Goal: Task Accomplishment & Management: Manage account settings

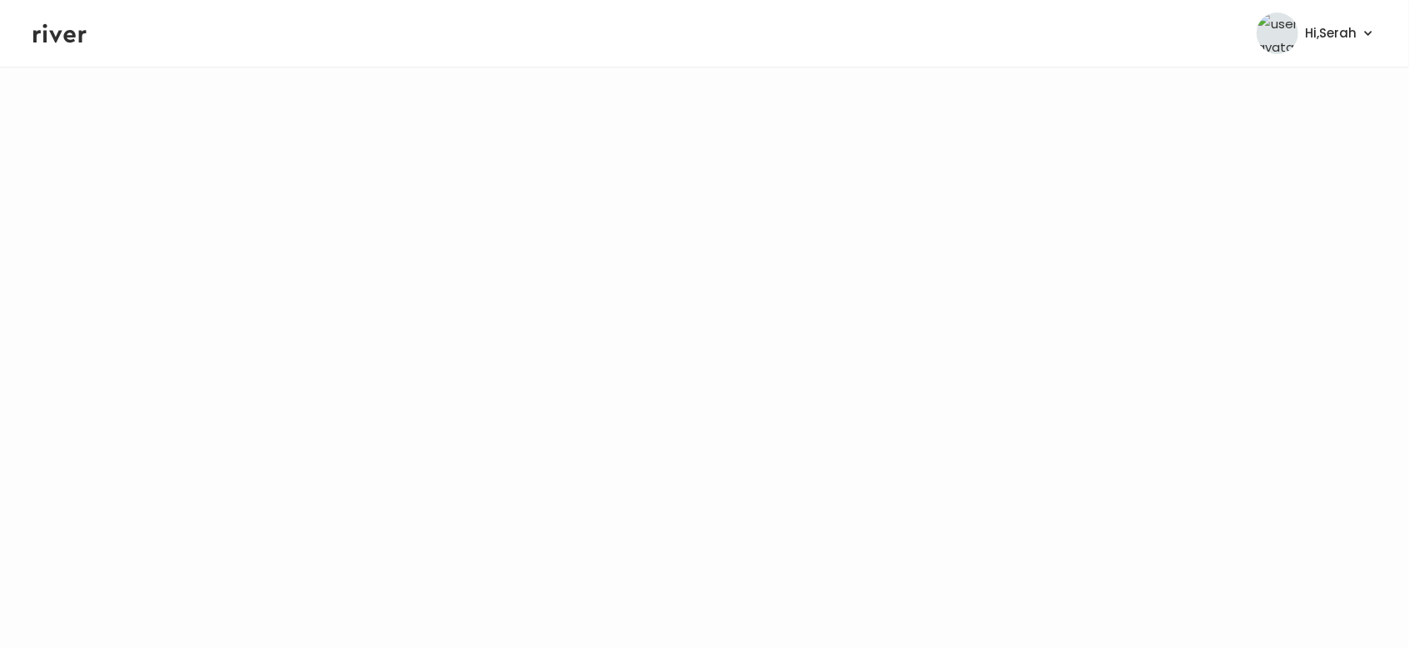
drag, startPoint x: 65, startPoint y: 28, endPoint x: 194, endPoint y: 58, distance: 132.5
click at [65, 28] on icon at bounding box center [59, 33] width 53 height 25
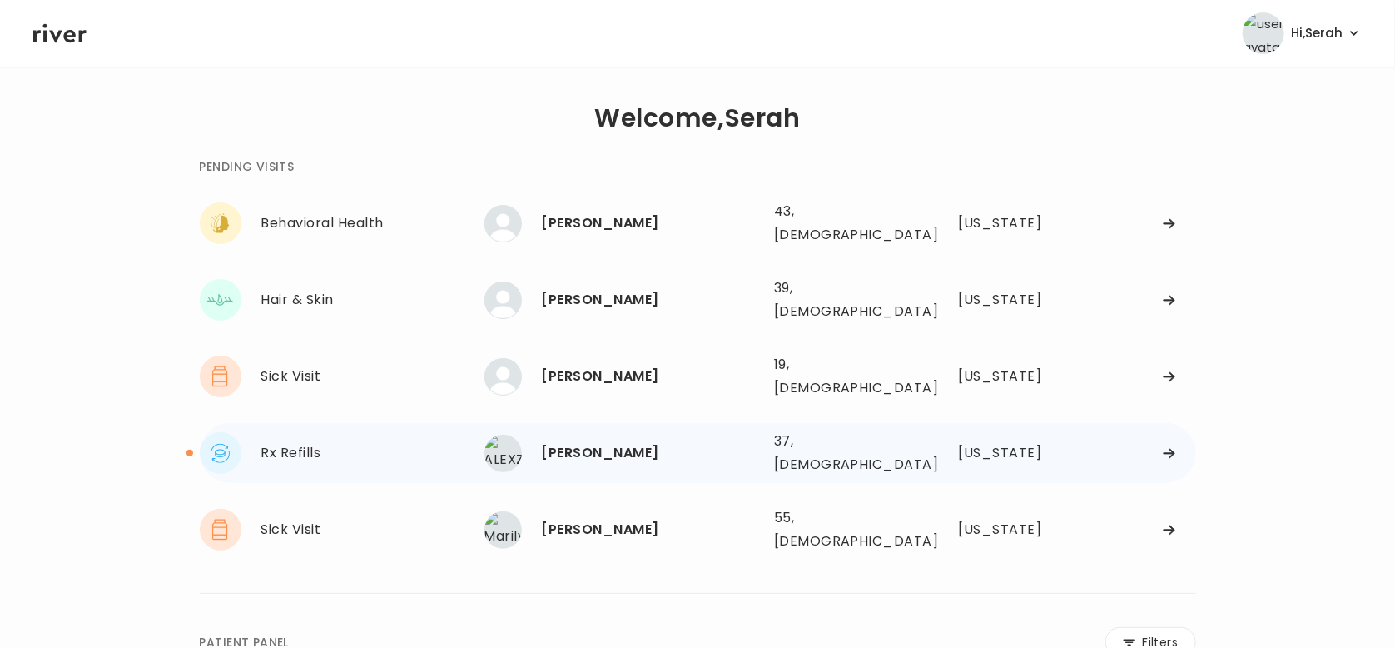
click at [589, 441] on div "[PERSON_NAME]" at bounding box center [651, 452] width 219 height 23
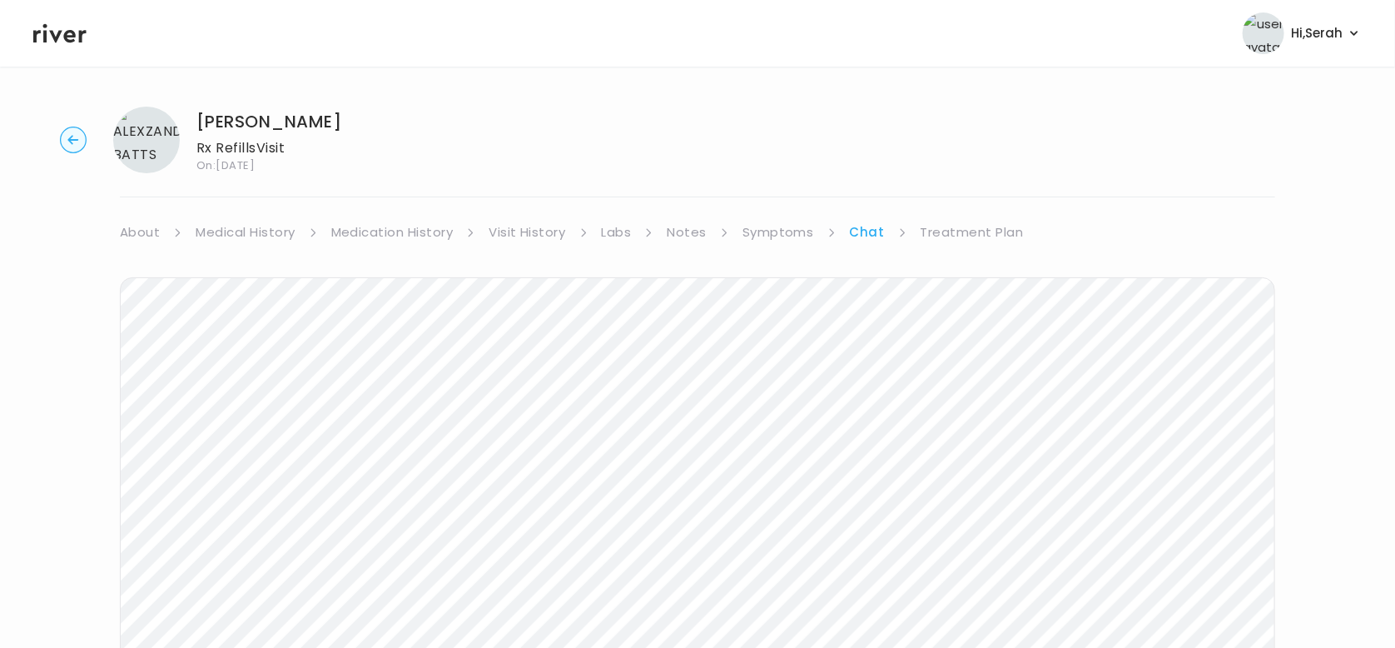
scroll to position [122, 0]
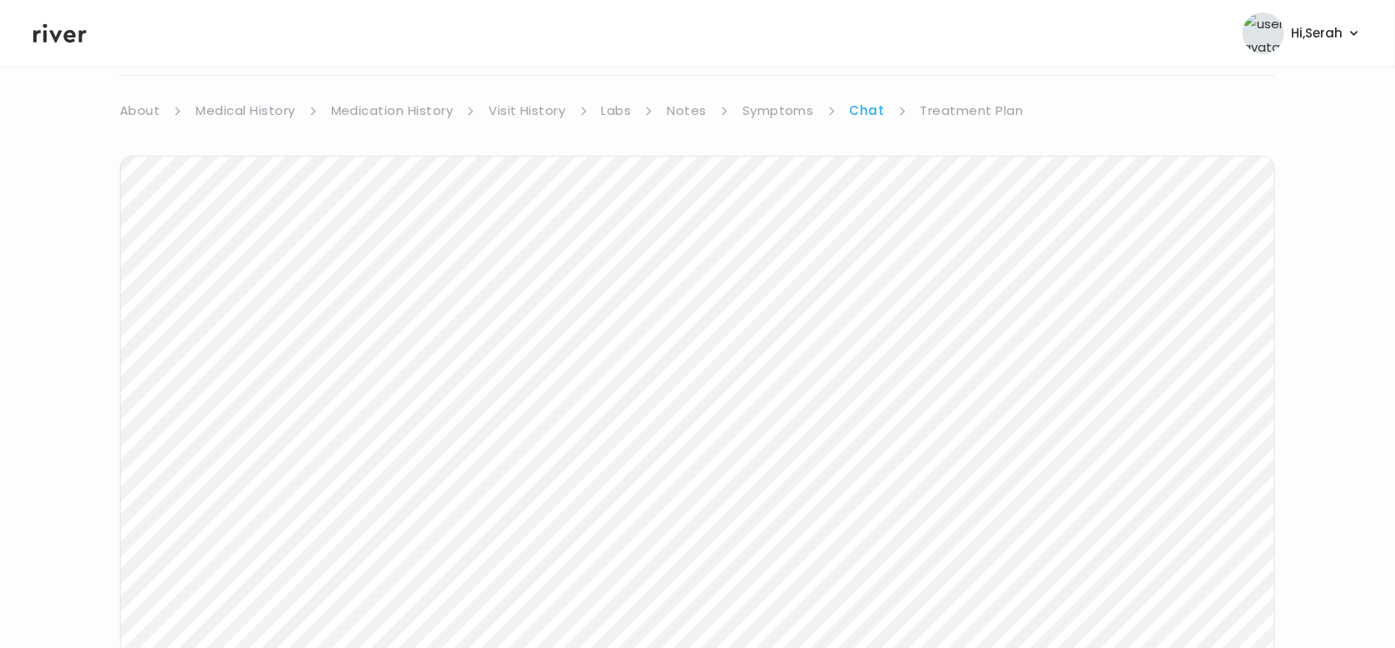
click at [410, 109] on link "Medication History" at bounding box center [392, 110] width 122 height 23
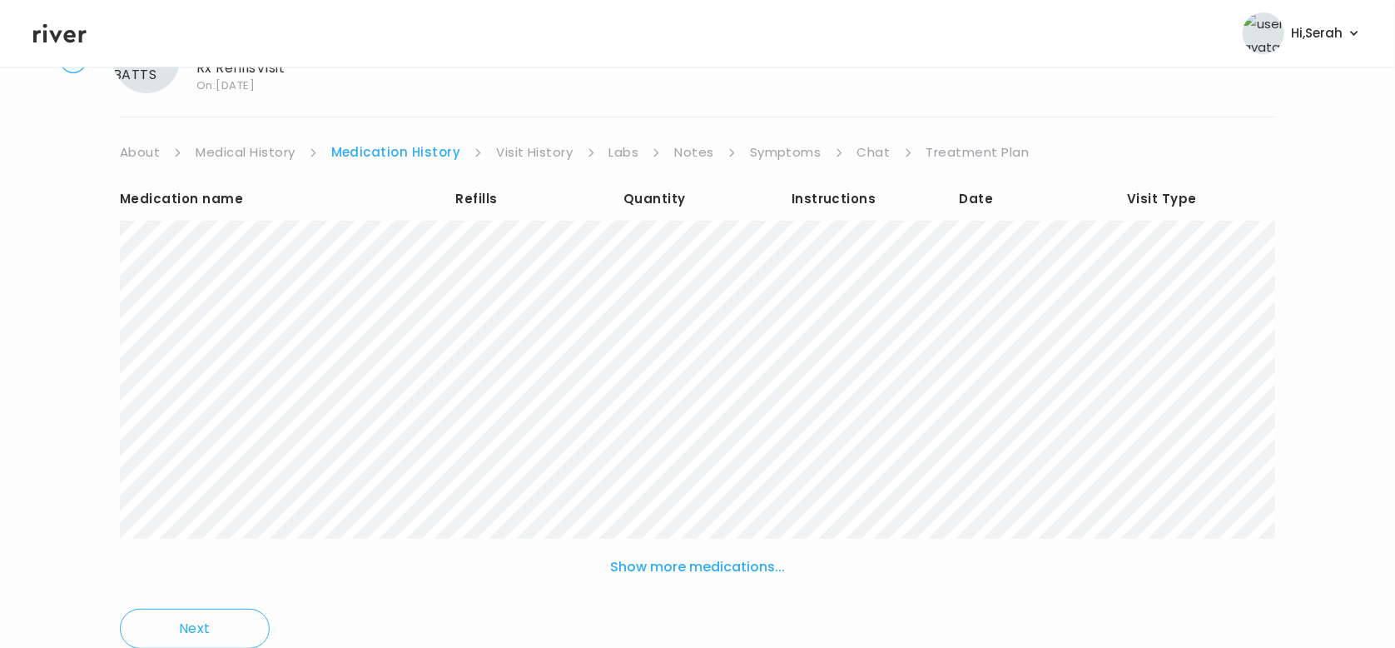
scroll to position [81, 0]
click at [859, 156] on link "Chat" at bounding box center [873, 151] width 33 height 23
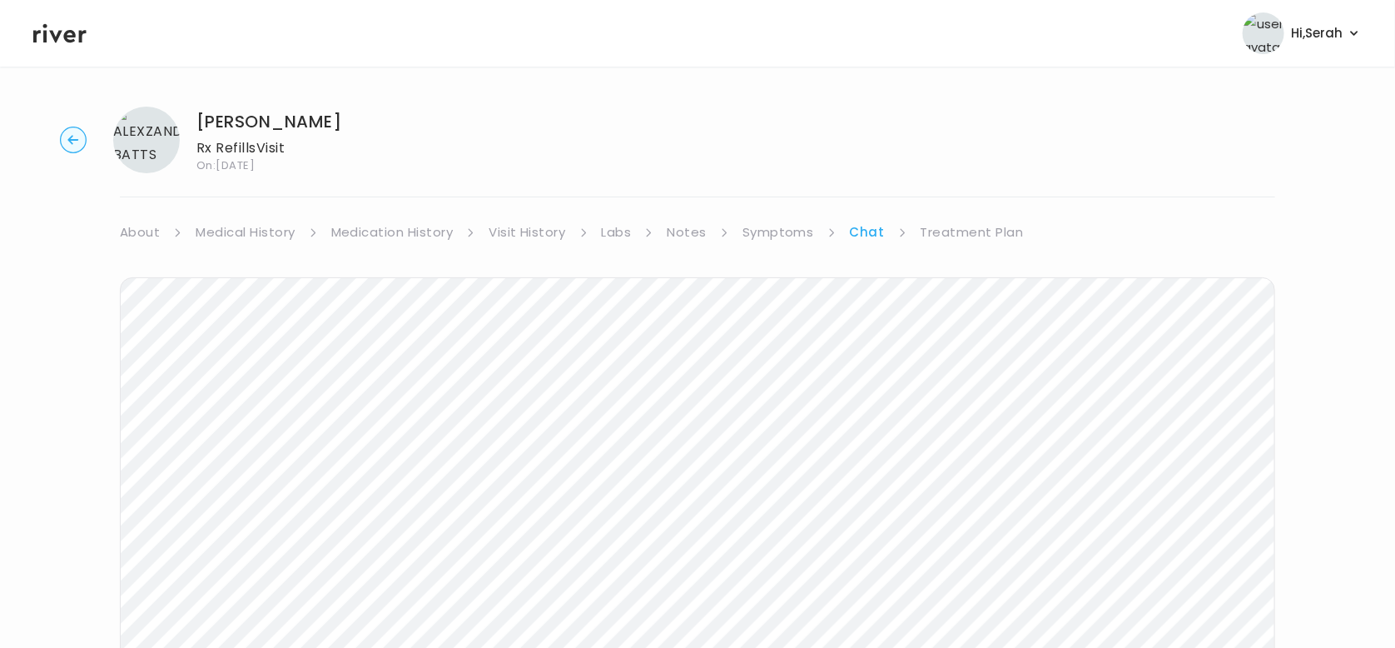
click at [47, 38] on icon at bounding box center [59, 33] width 53 height 25
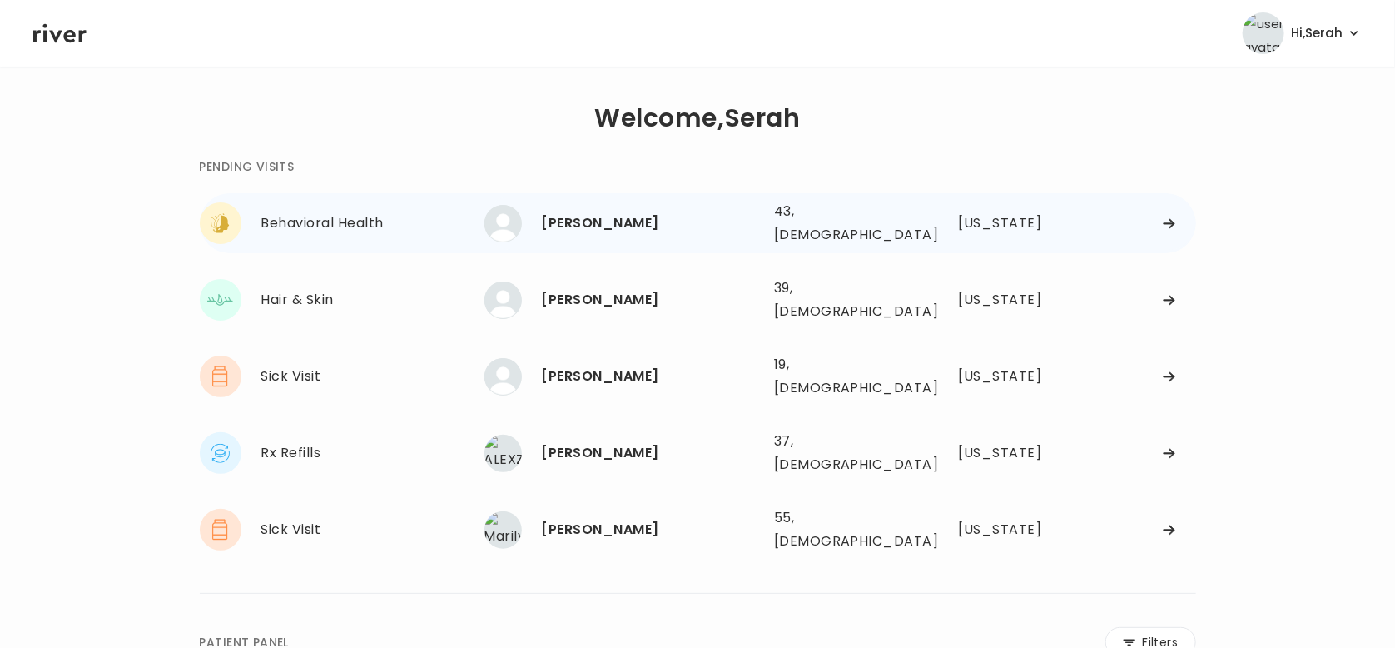
click at [576, 228] on div "[PERSON_NAME]" at bounding box center [651, 222] width 219 height 23
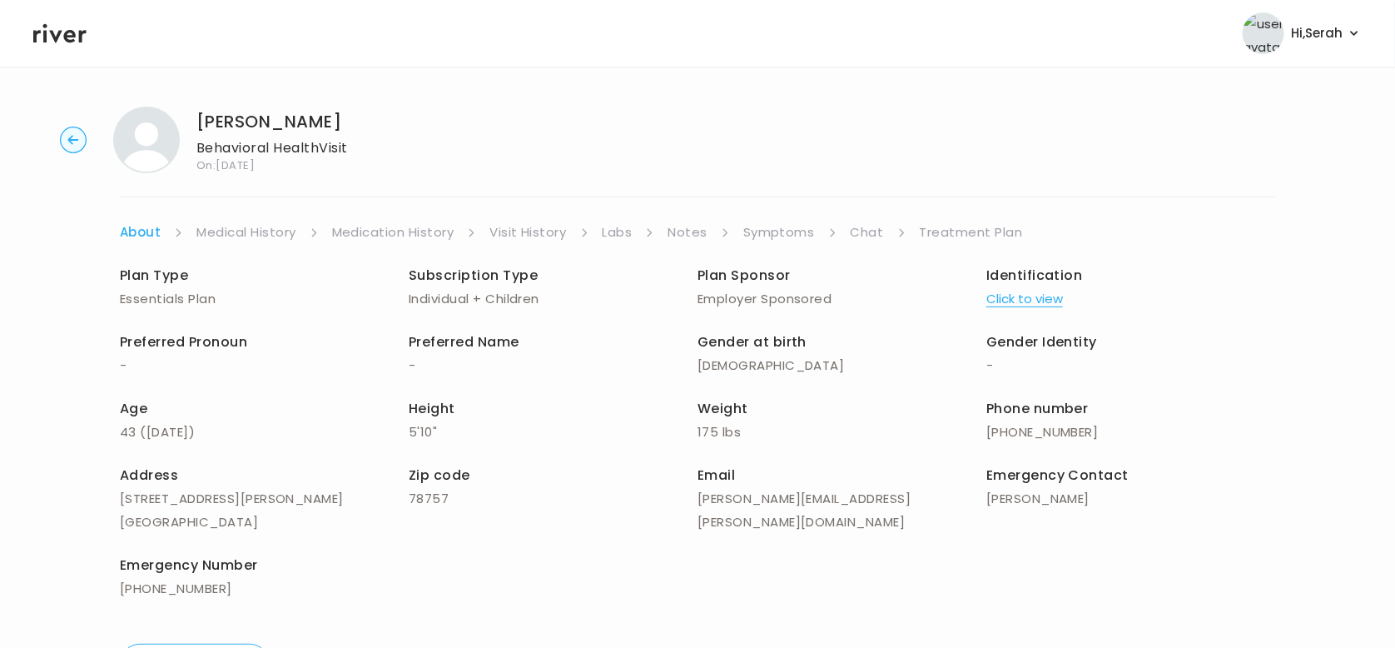
click at [863, 239] on link "Chat" at bounding box center [867, 232] width 33 height 23
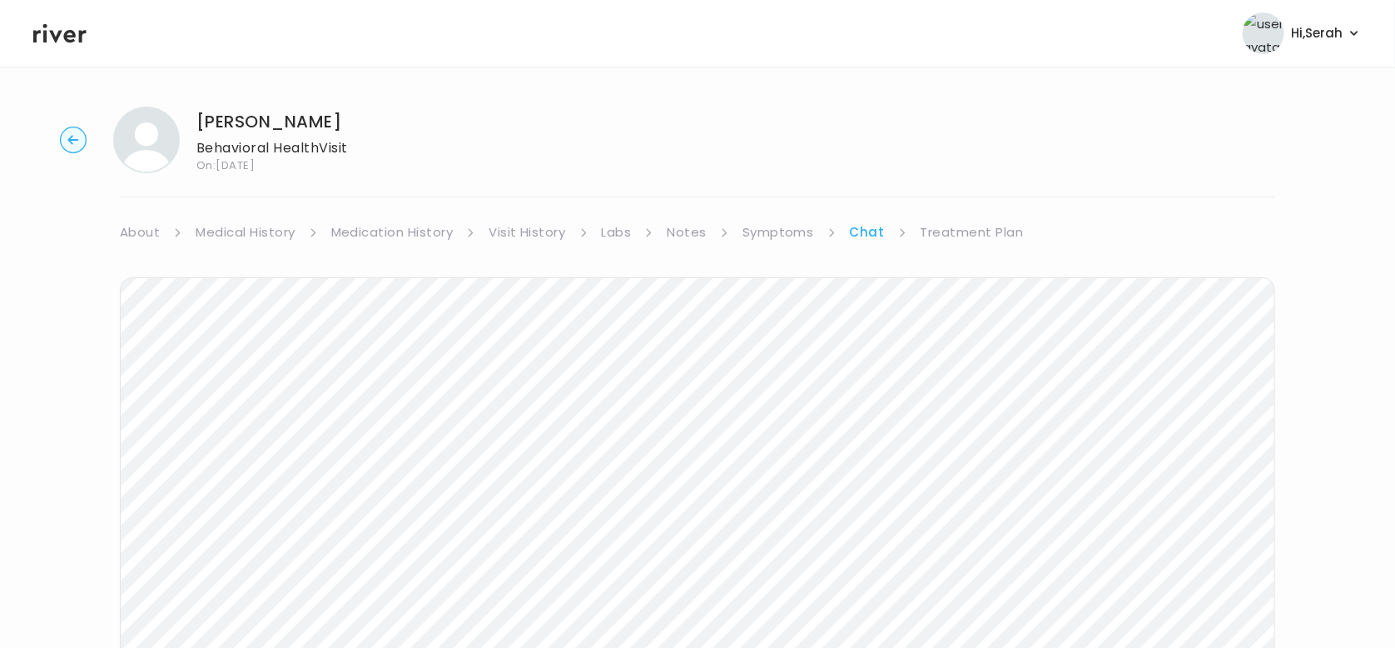
click at [792, 232] on link "Symptoms" at bounding box center [779, 232] width 72 height 23
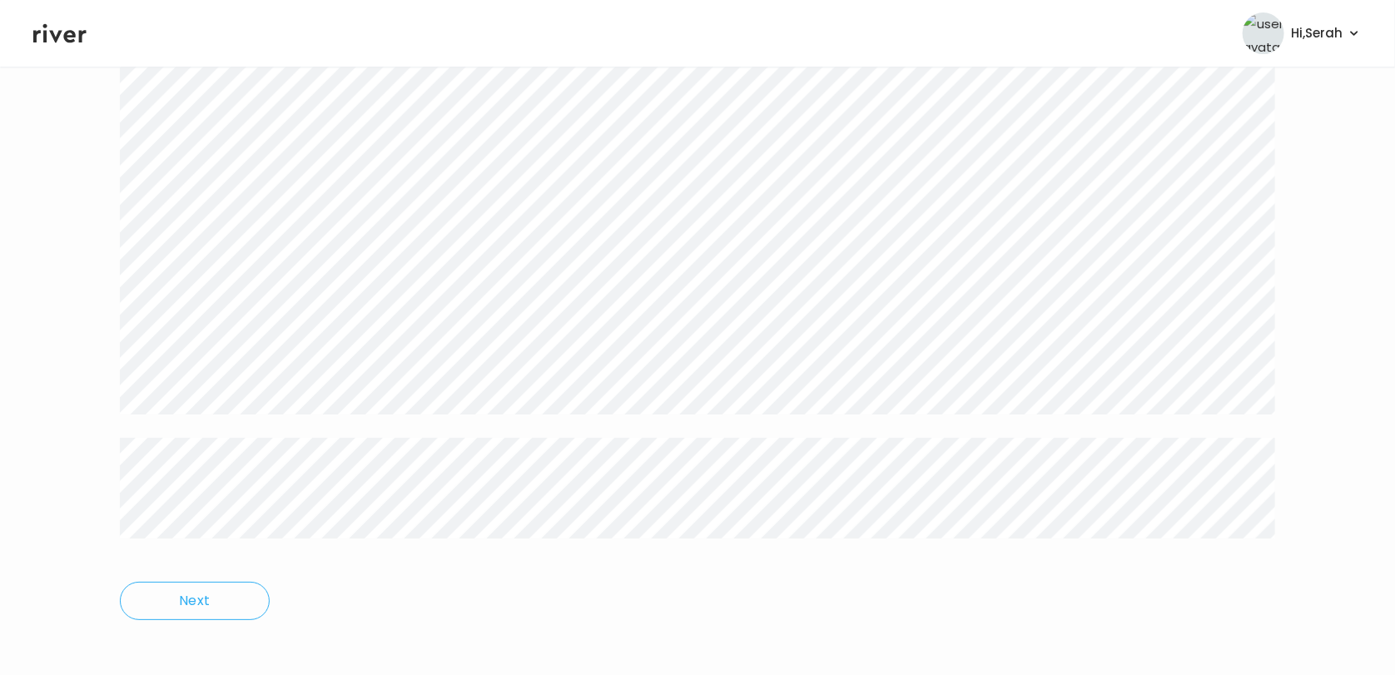
scroll to position [2918, 0]
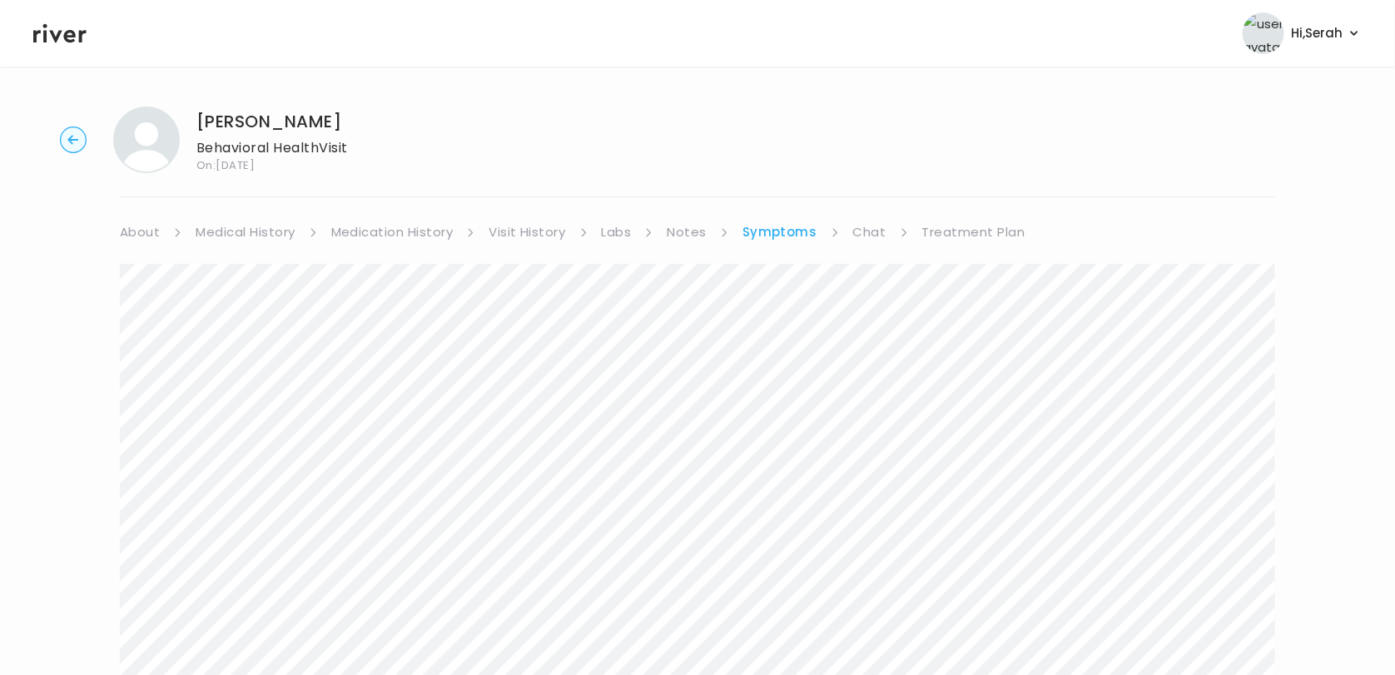
click at [243, 231] on link "Medical History" at bounding box center [245, 232] width 99 height 23
click at [381, 234] on link "Medication History" at bounding box center [399, 232] width 122 height 23
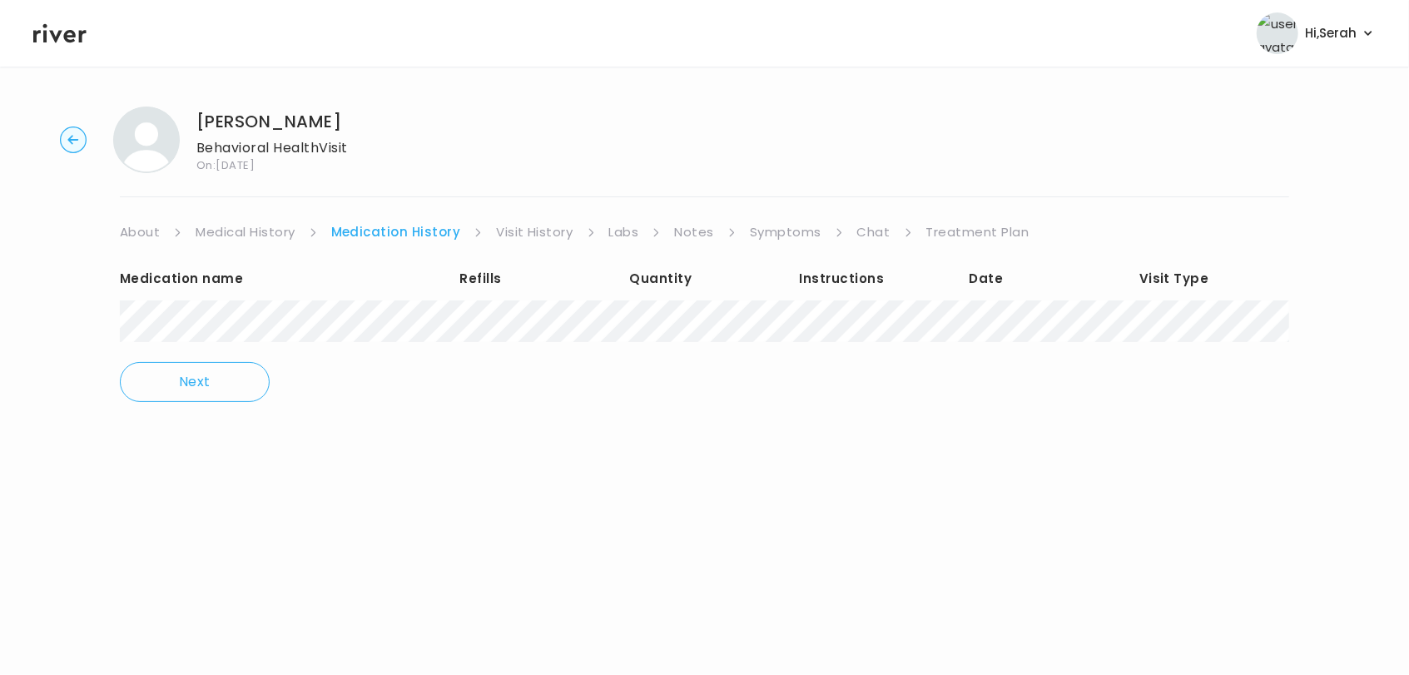
click at [857, 229] on link "Chat" at bounding box center [873, 232] width 33 height 23
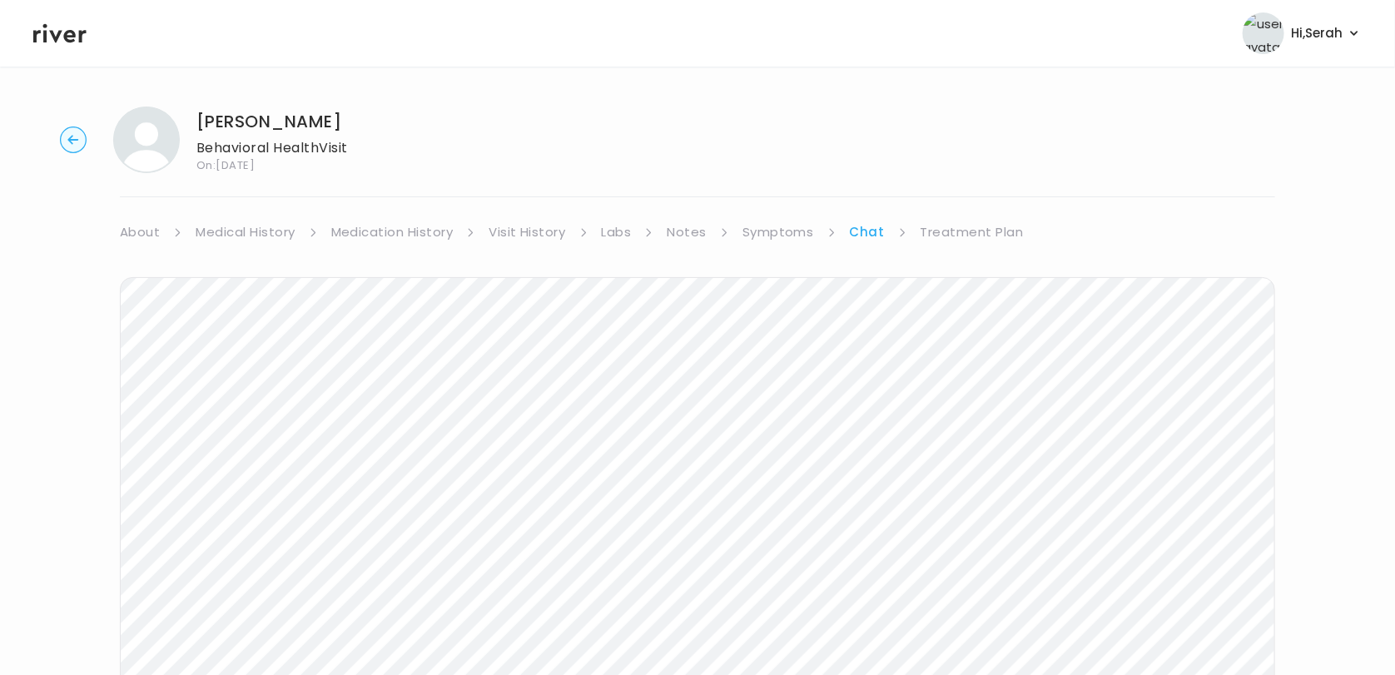
scroll to position [250, 0]
click at [30, 37] on header "Hi, Serah Profile Logout" at bounding box center [697, 33] width 1395 height 67
click at [53, 30] on icon at bounding box center [59, 33] width 53 height 25
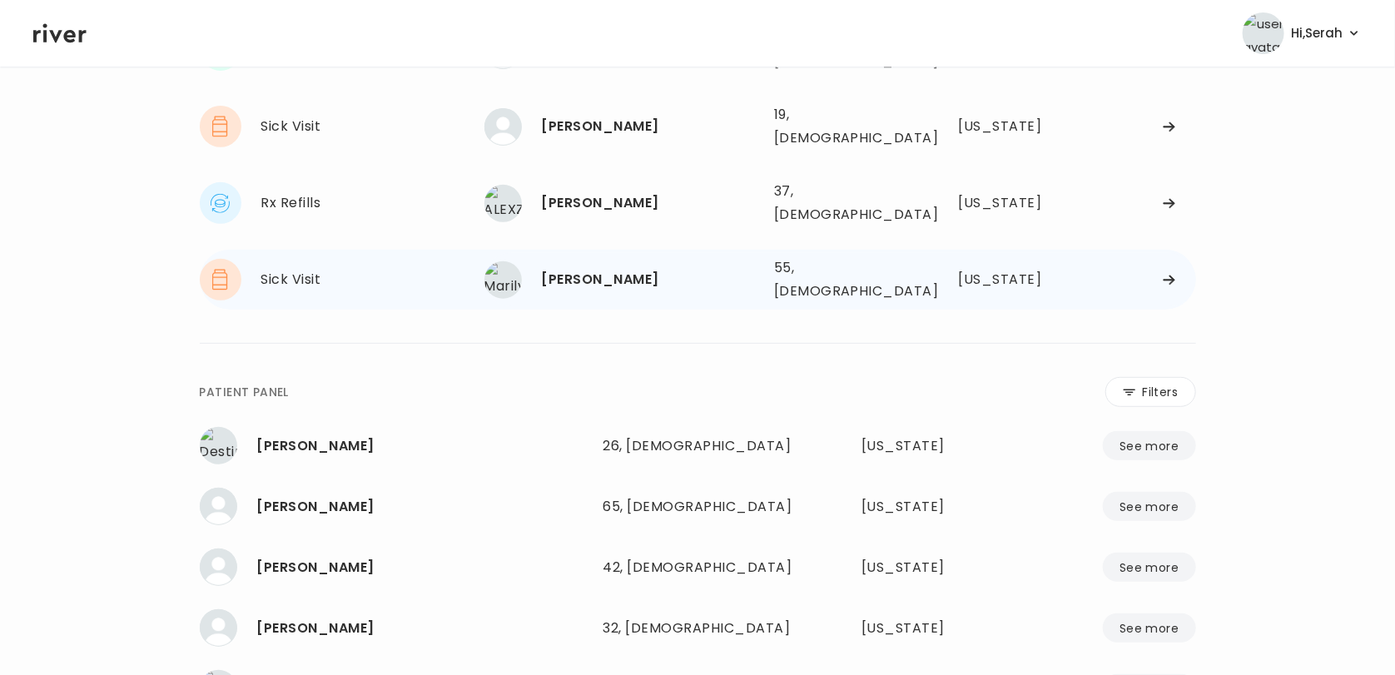
click at [613, 268] on div "[PERSON_NAME]" at bounding box center [651, 279] width 219 height 23
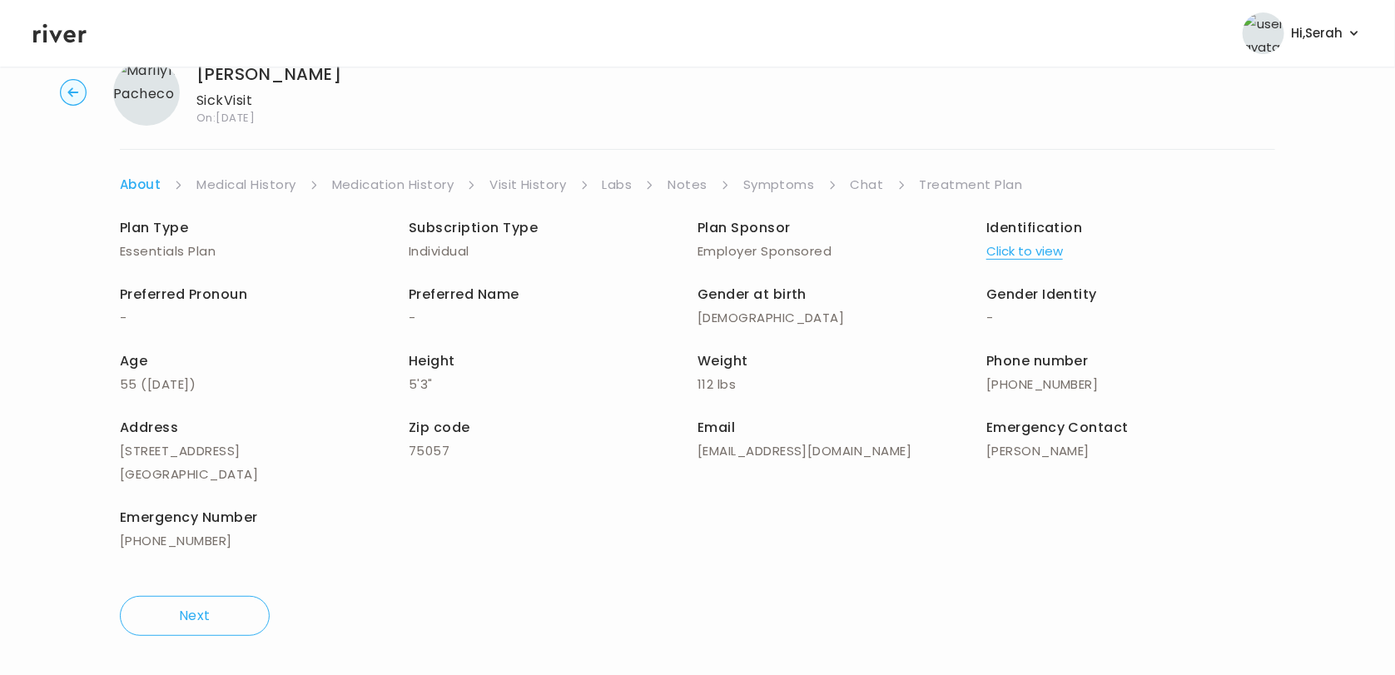
click at [860, 185] on link "Chat" at bounding box center [867, 184] width 33 height 23
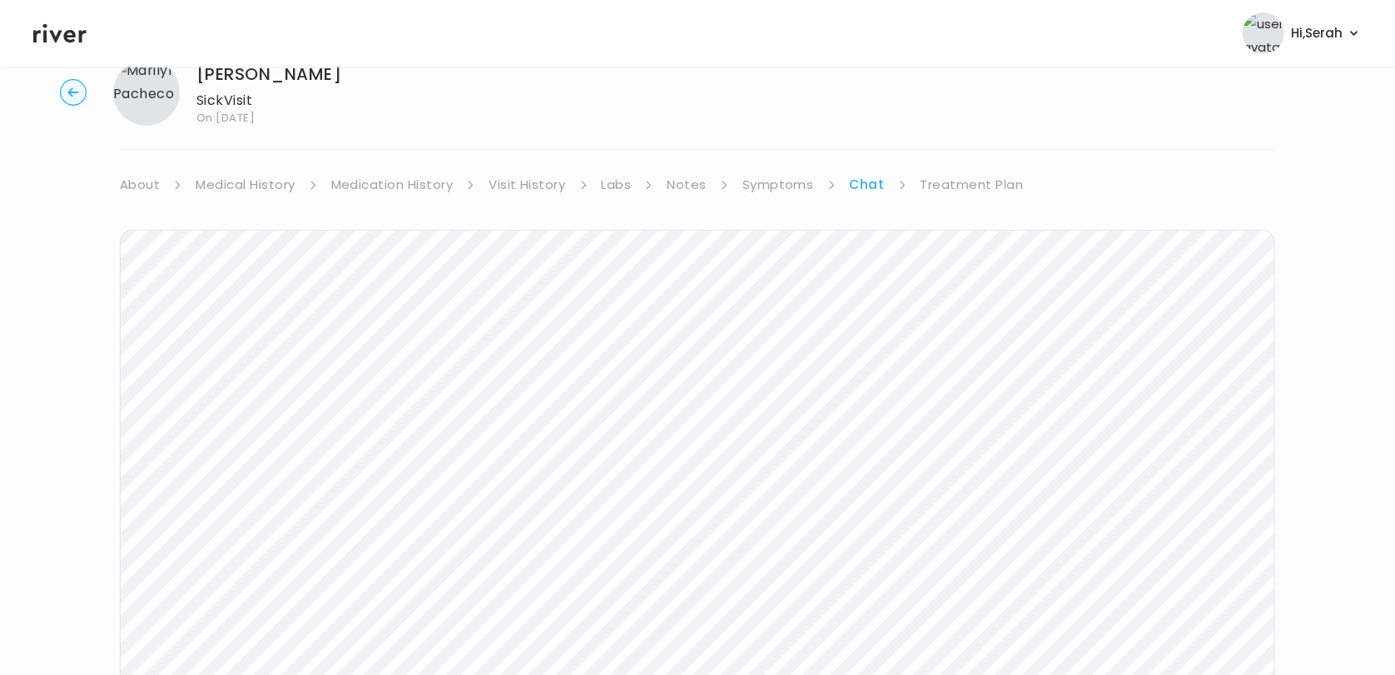
scroll to position [166, 0]
click at [62, 25] on icon at bounding box center [59, 33] width 53 height 25
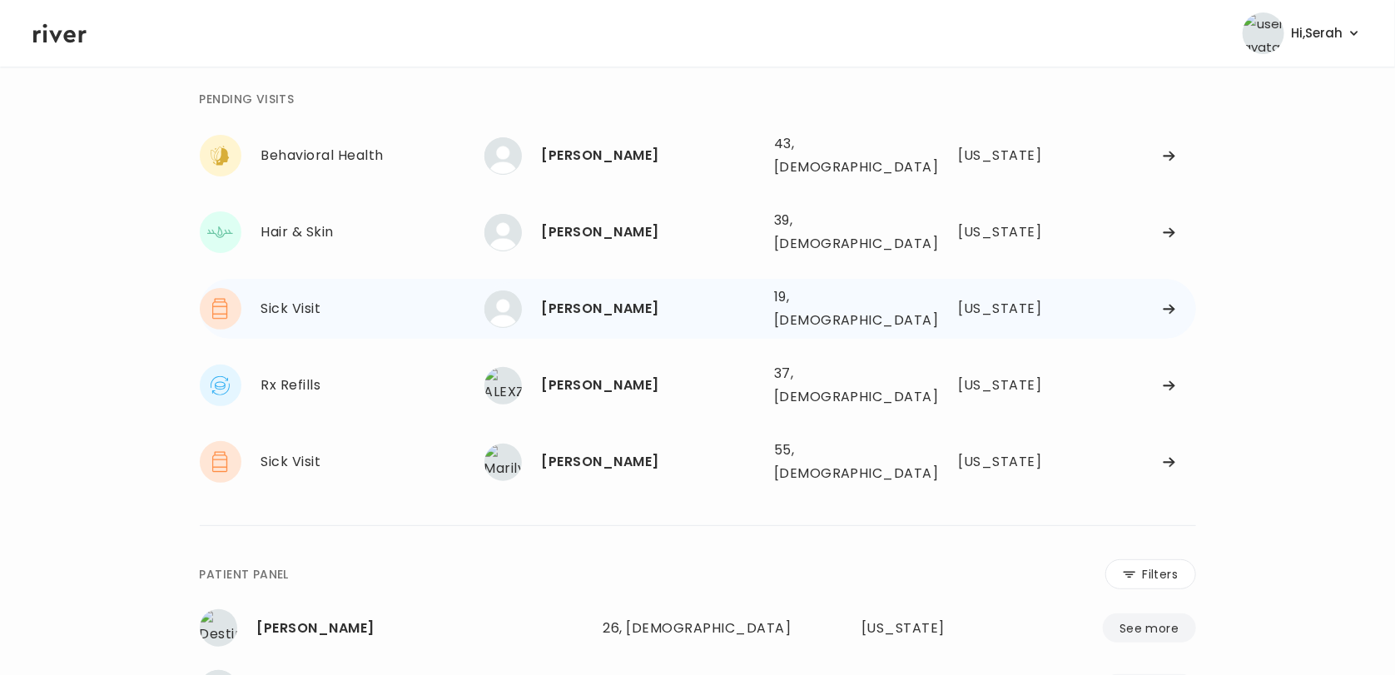
click at [638, 297] on div "[PERSON_NAME]" at bounding box center [651, 308] width 219 height 23
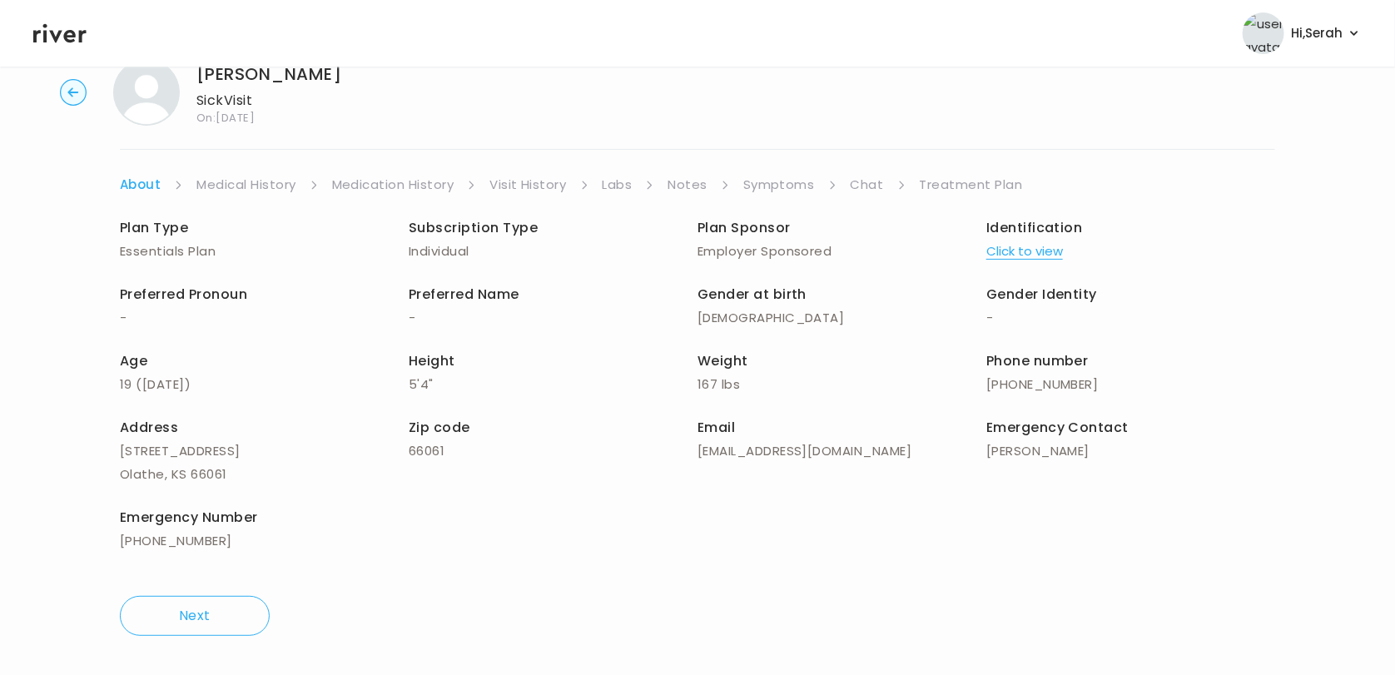
click at [870, 181] on link "Chat" at bounding box center [867, 184] width 33 height 23
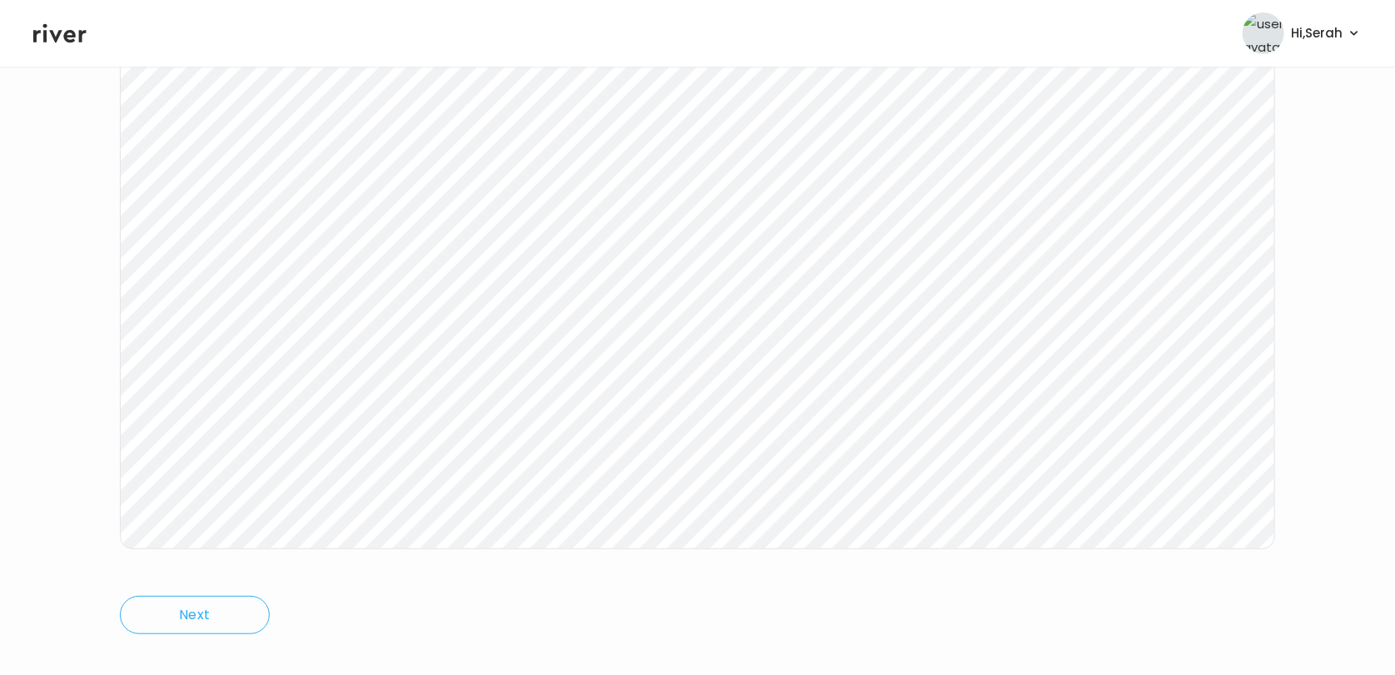
scroll to position [231, 0]
click at [67, 44] on icon at bounding box center [59, 33] width 53 height 25
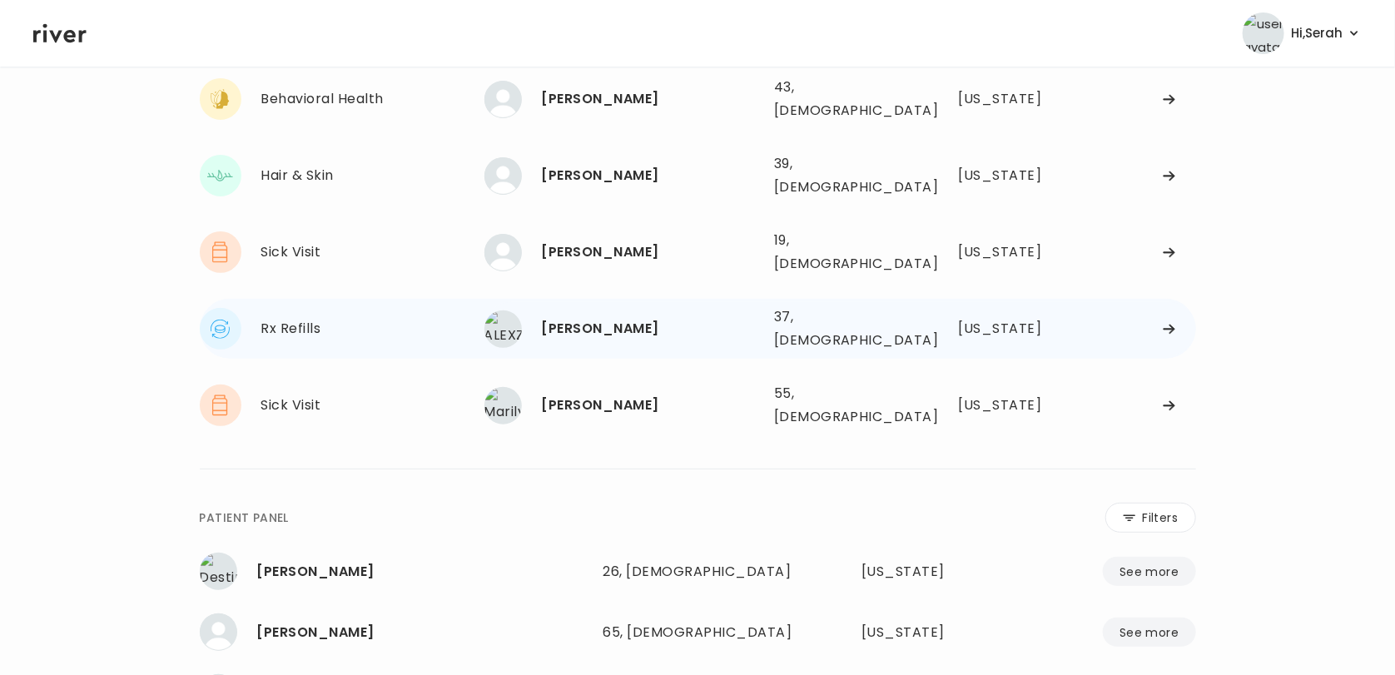
scroll to position [122, 0]
click at [584, 395] on div "[PERSON_NAME]" at bounding box center [651, 406] width 219 height 23
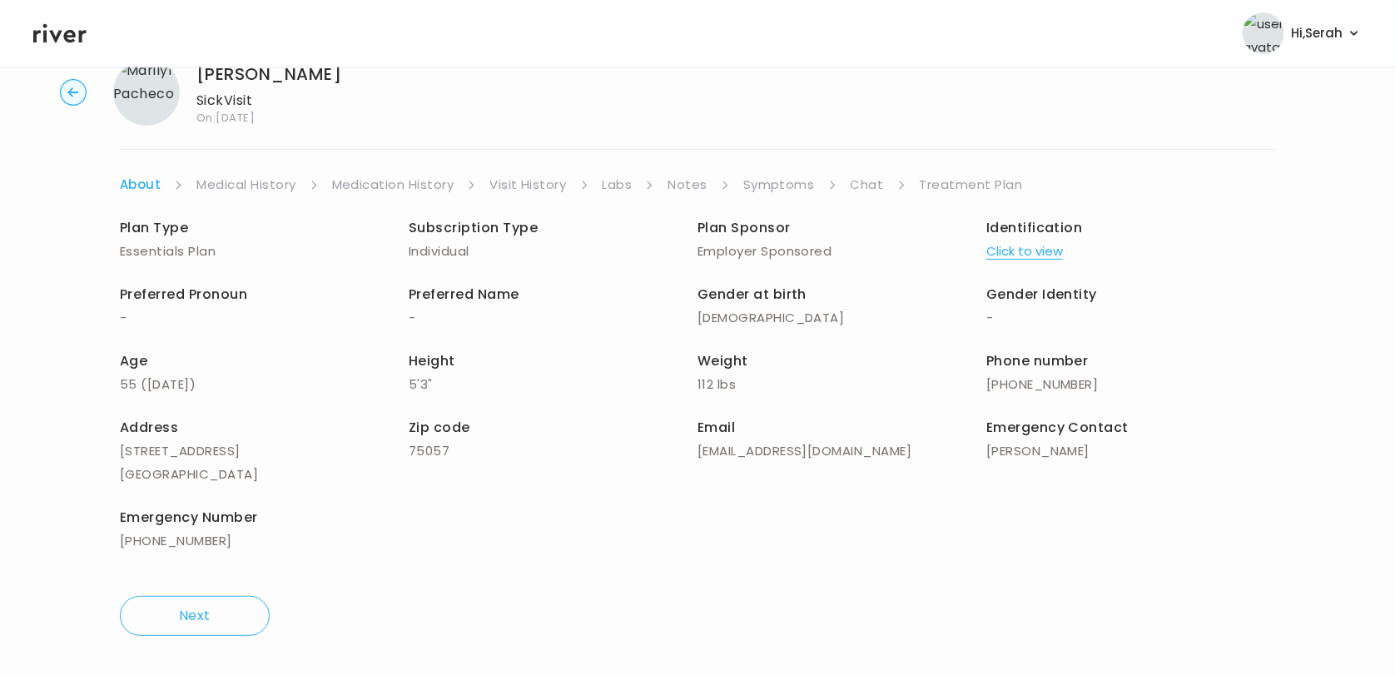
click at [833, 183] on icon at bounding box center [832, 185] width 9 height 9
click at [844, 185] on ul "About Medical History Medication History Visit History Labs Notes Symptoms Chat…" at bounding box center [697, 184] width 1155 height 23
click at [854, 191] on link "Chat" at bounding box center [867, 184] width 33 height 23
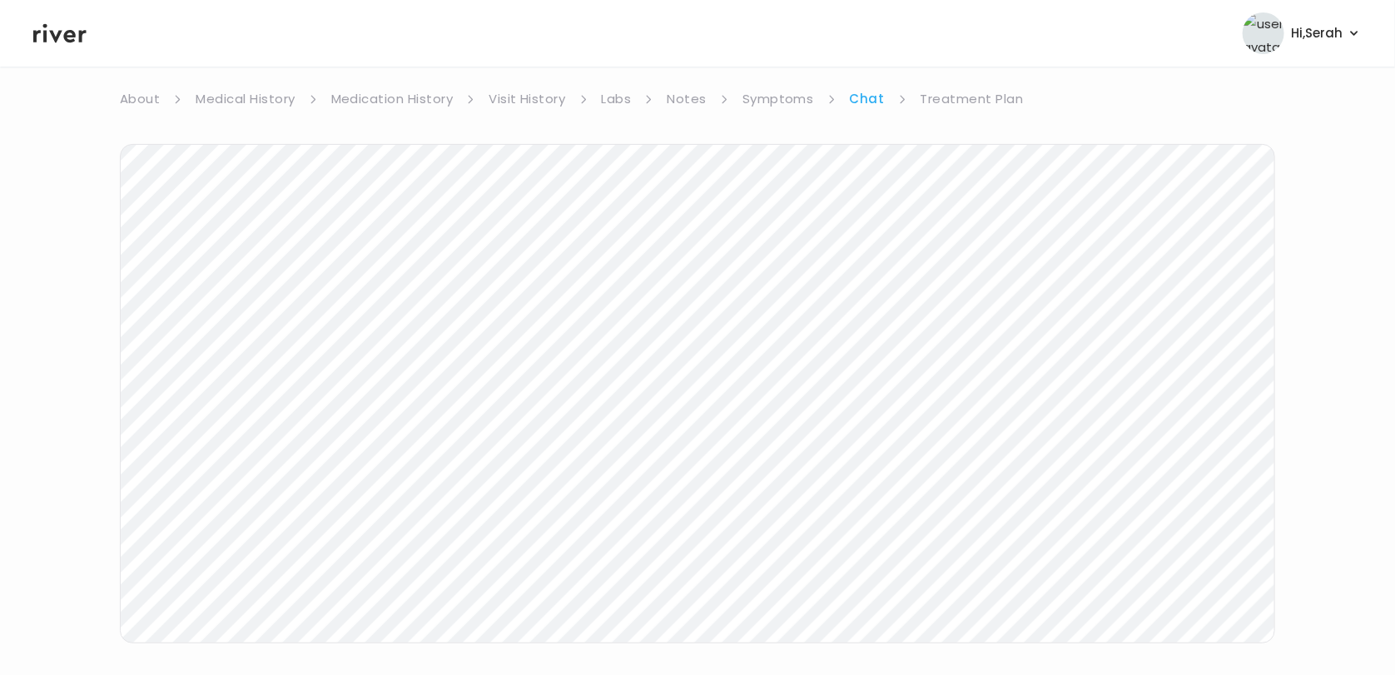
scroll to position [134, 0]
click at [57, 33] on icon at bounding box center [59, 33] width 53 height 19
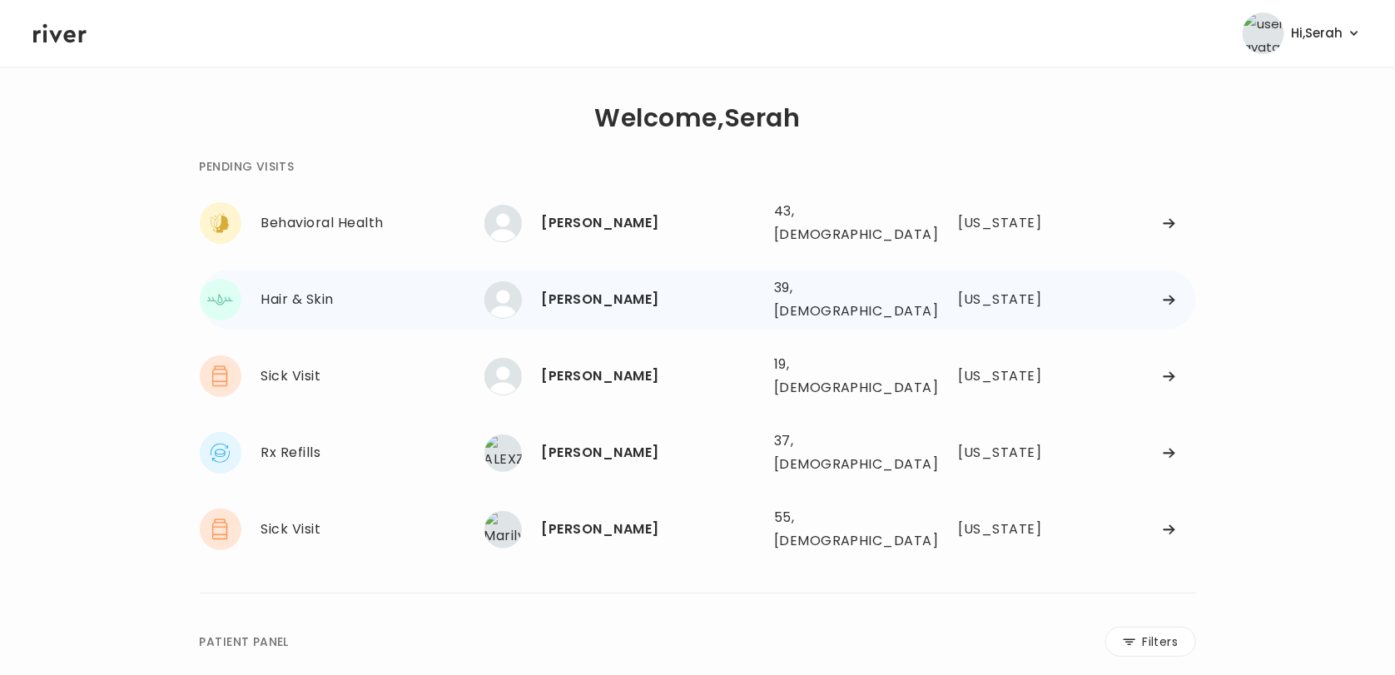
click at [588, 288] on div "[PERSON_NAME]" at bounding box center [651, 299] width 219 height 23
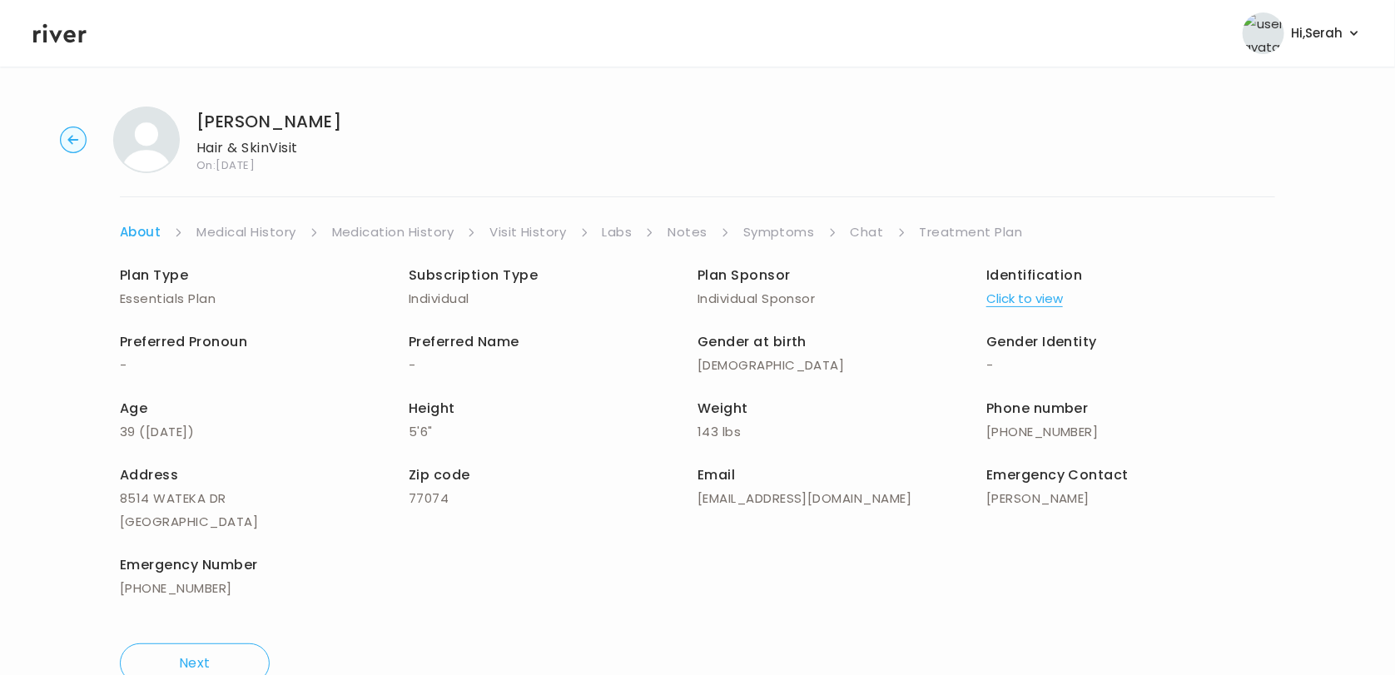
click at [866, 231] on link "Chat" at bounding box center [867, 232] width 33 height 23
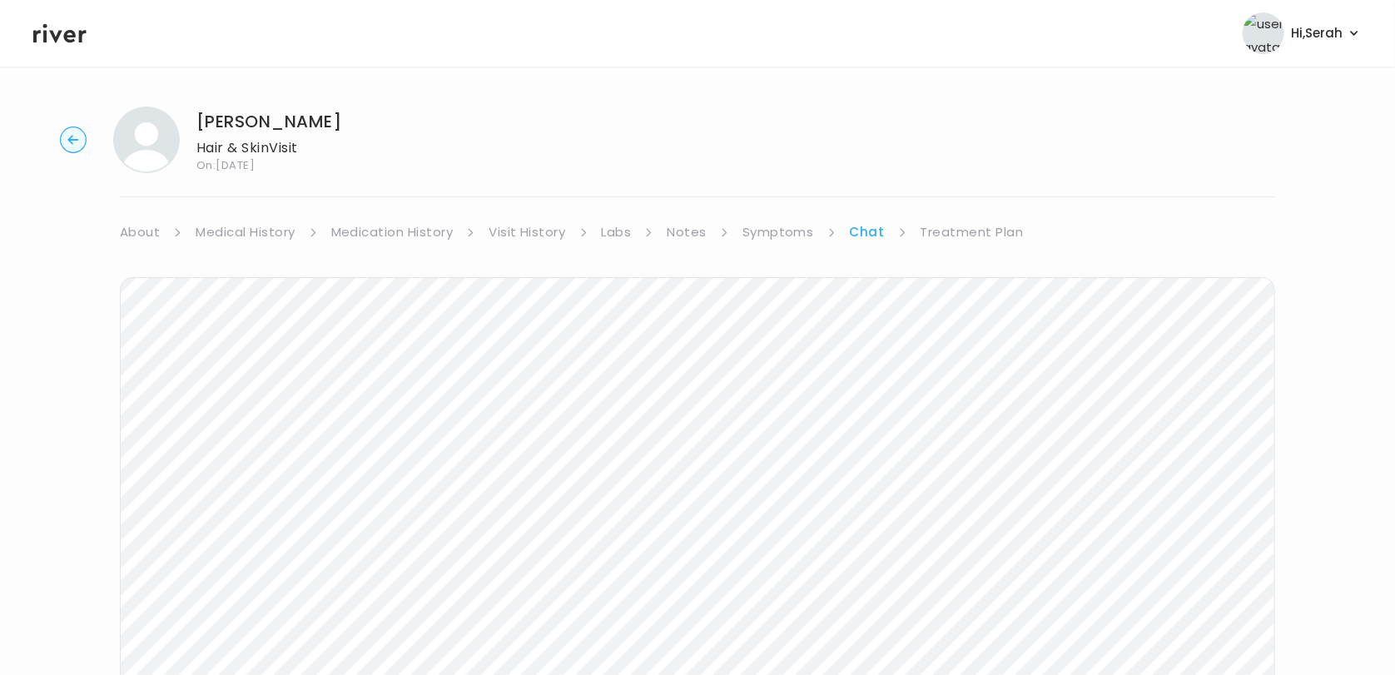
scroll to position [122, 0]
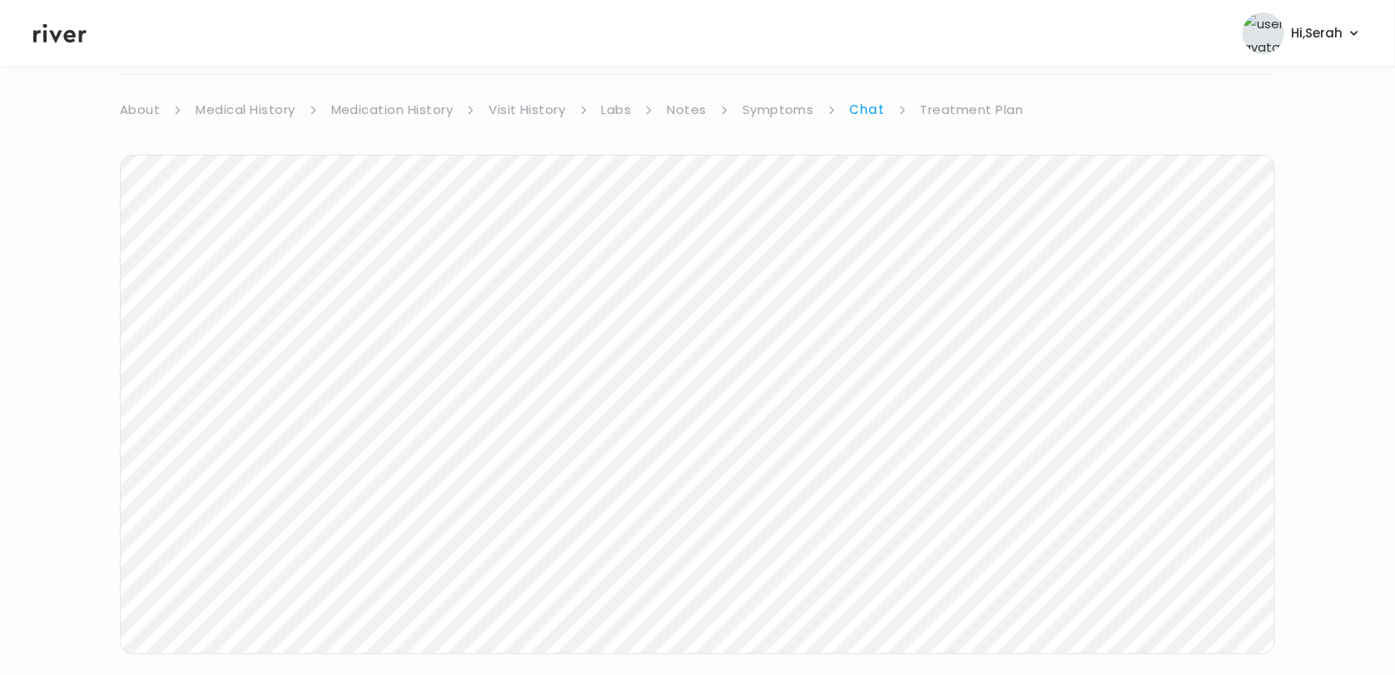
click at [59, 42] on icon at bounding box center [59, 33] width 53 height 25
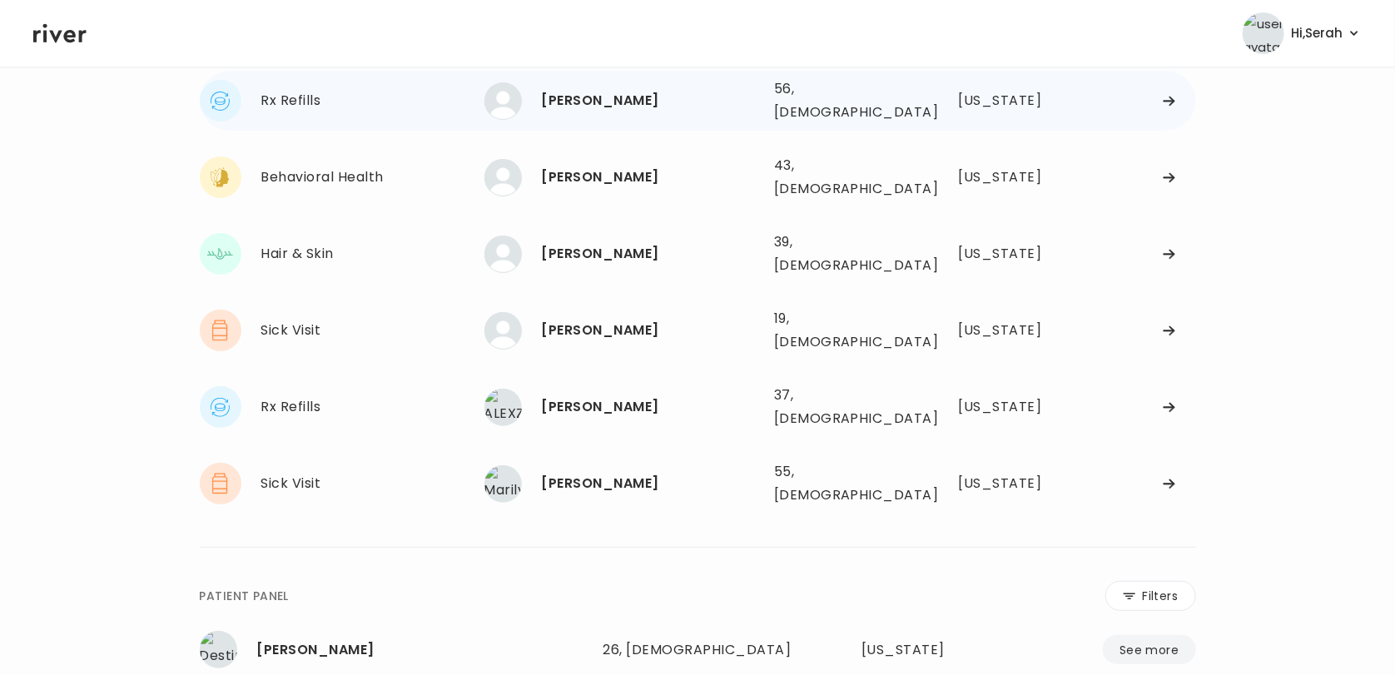
click at [586, 93] on div "Cynthia Thompson" at bounding box center [651, 100] width 219 height 23
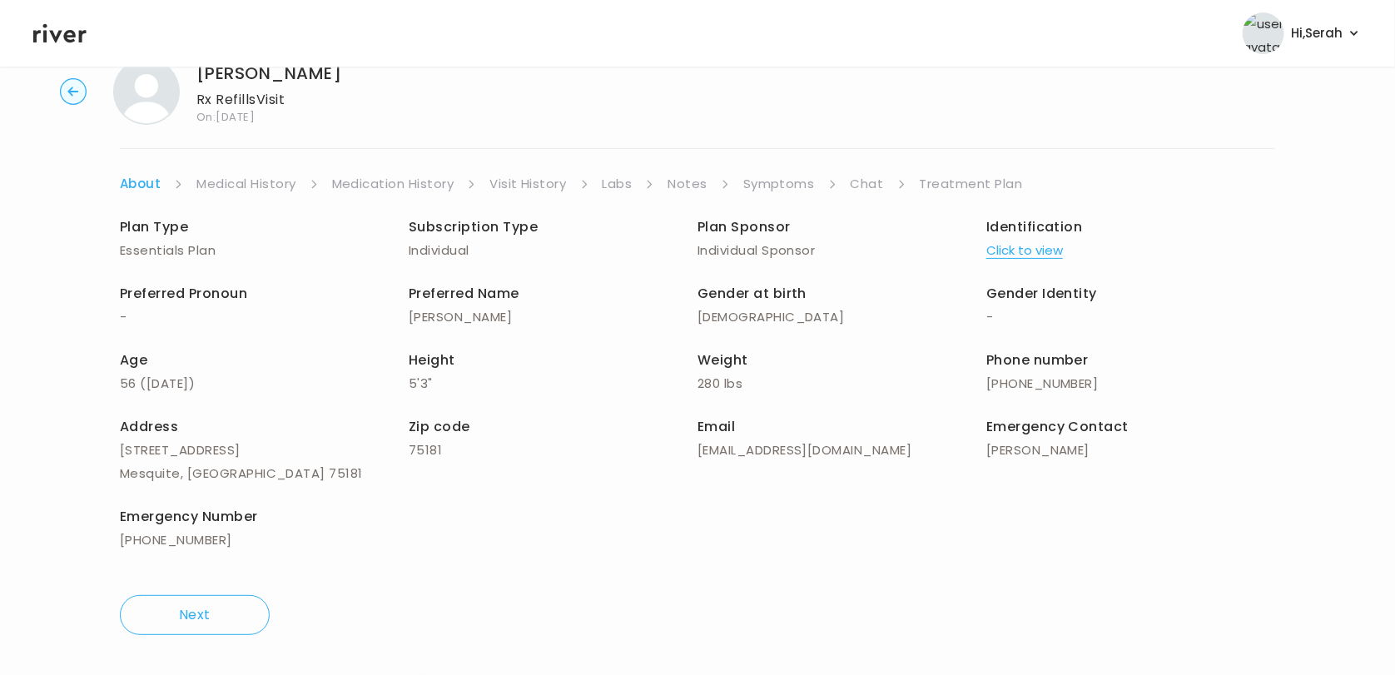
scroll to position [47, 0]
click at [778, 181] on link "Symptoms" at bounding box center [779, 184] width 72 height 23
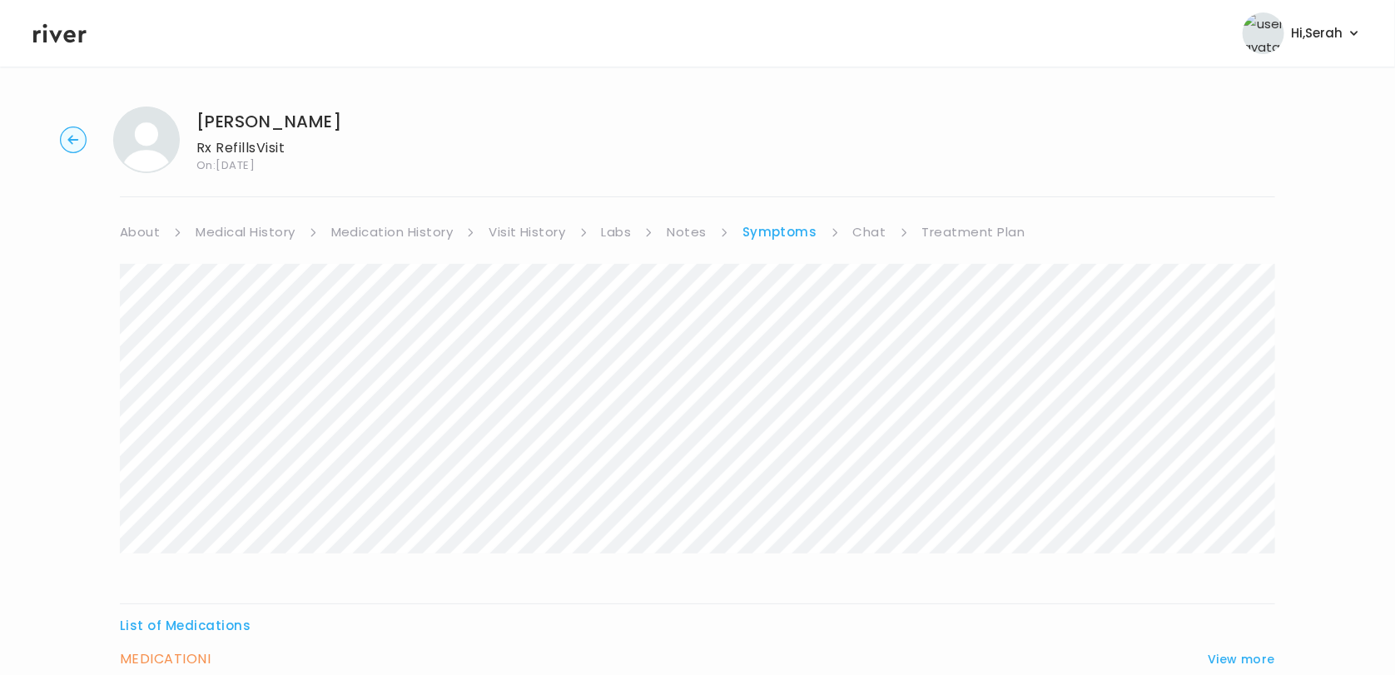
scroll to position [158, 0]
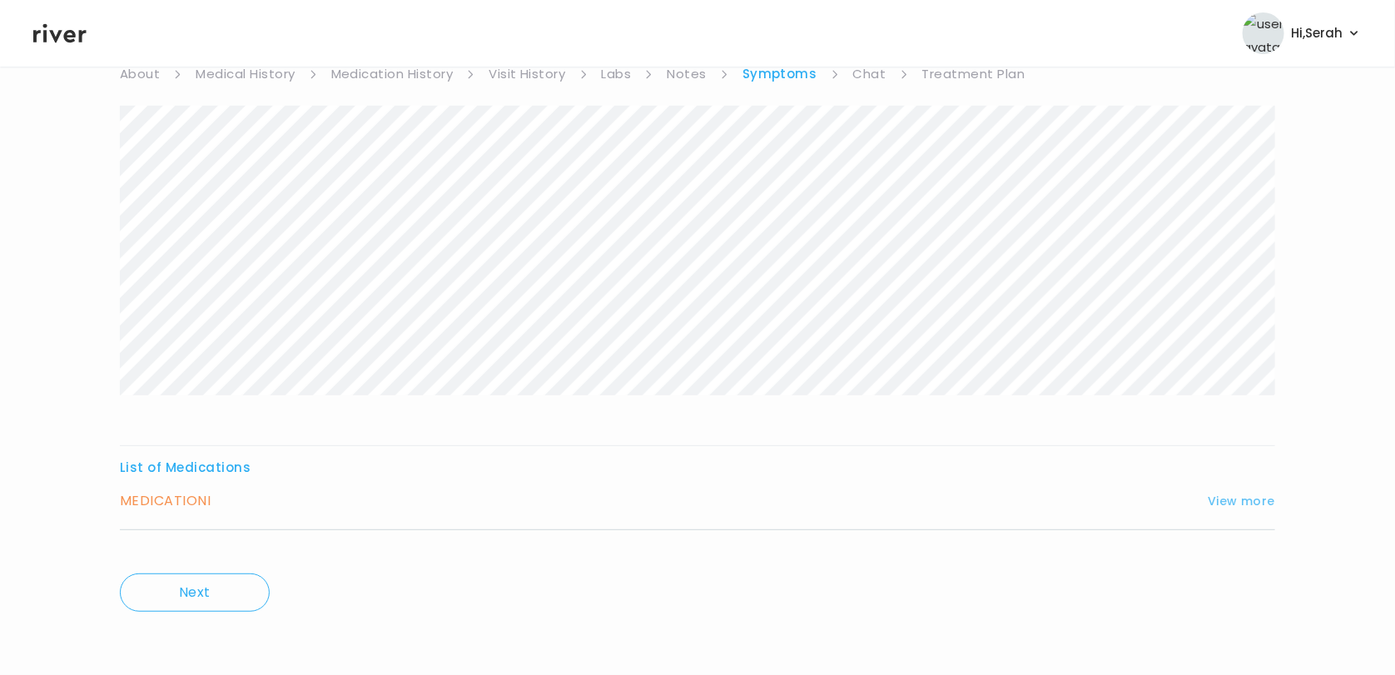
click at [1217, 507] on button "View more" at bounding box center [1241, 501] width 67 height 20
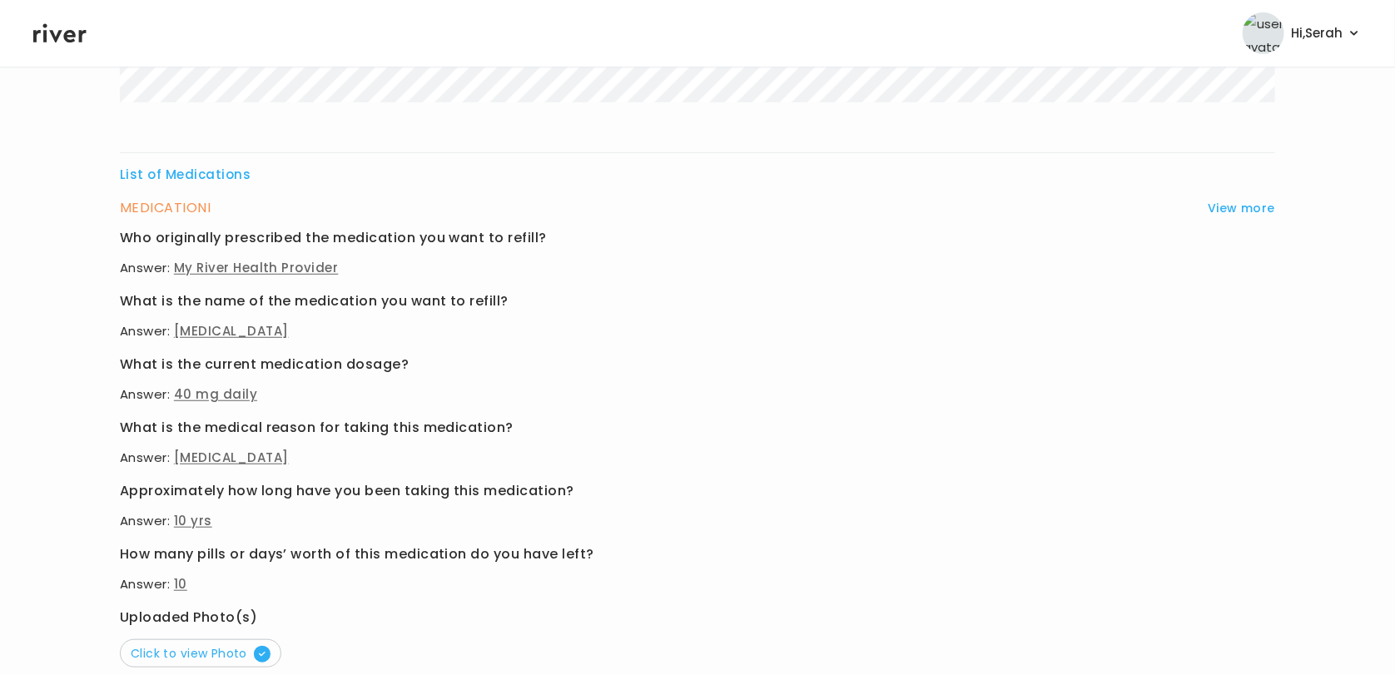
scroll to position [605, 0]
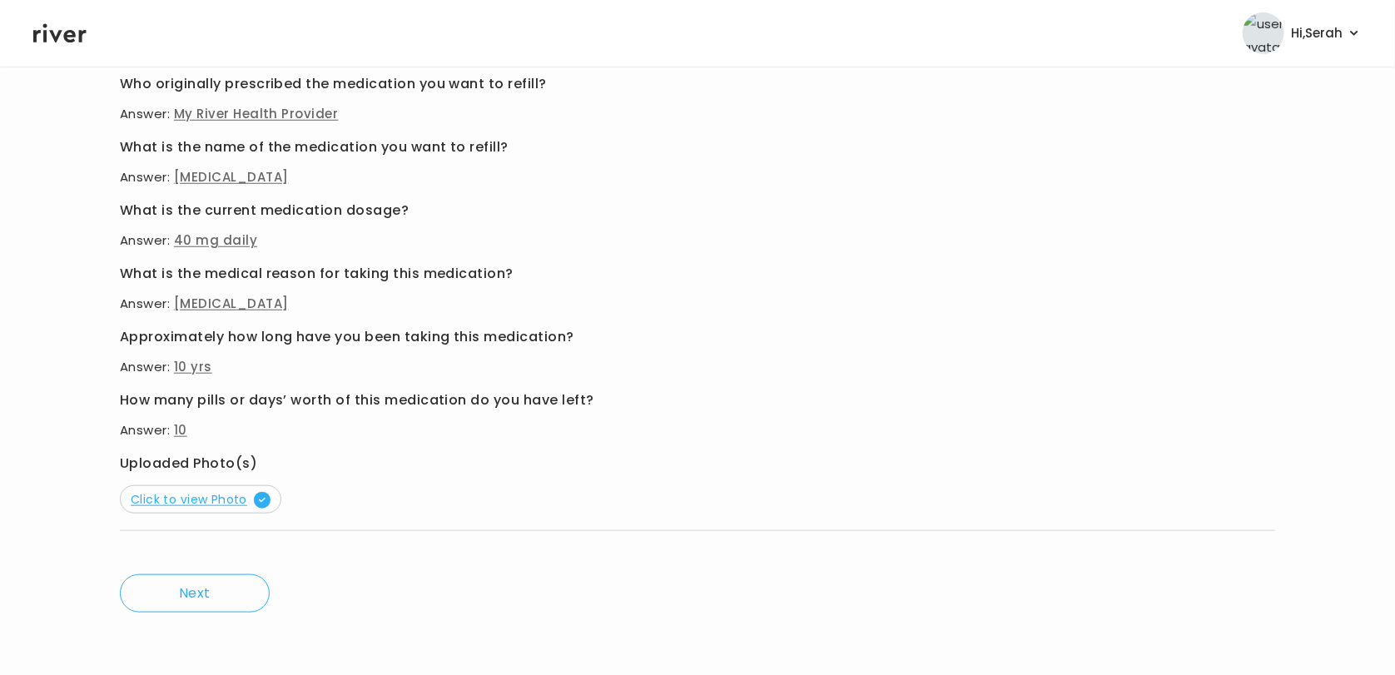
click at [148, 502] on span "Click to view Photo" at bounding box center [201, 499] width 140 height 17
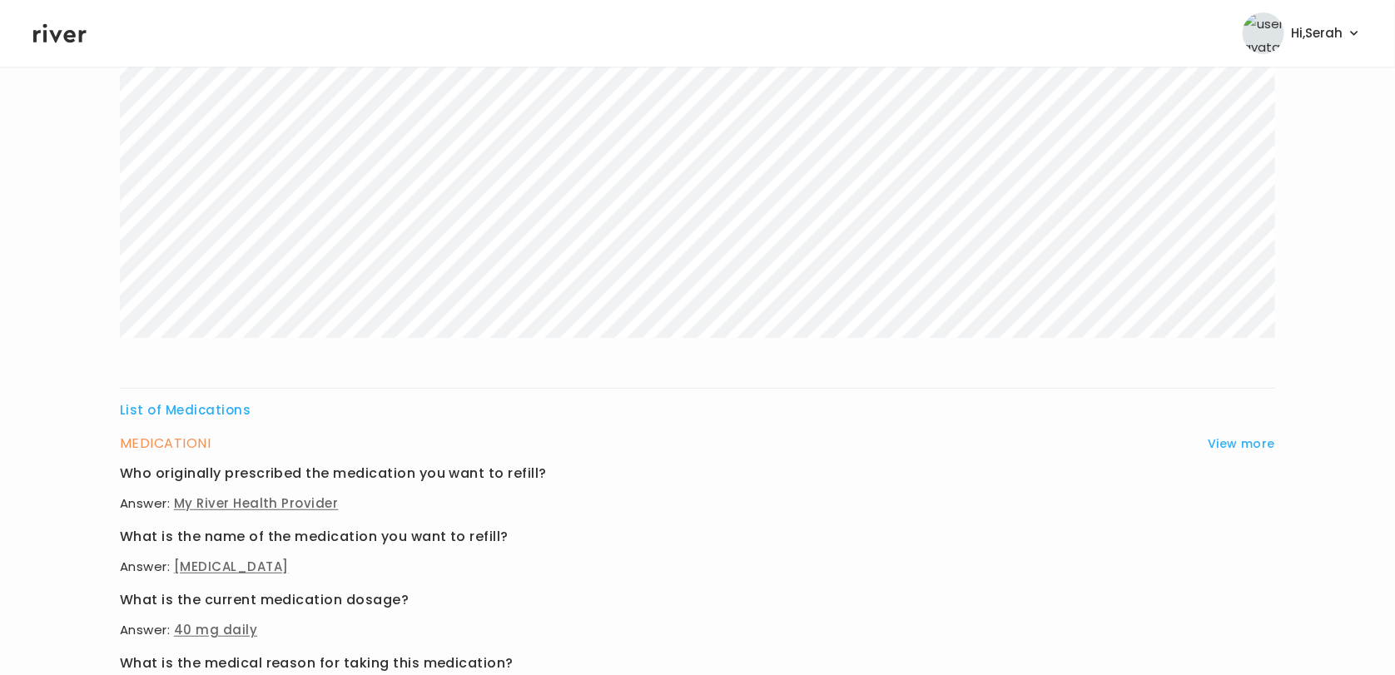
scroll to position [0, 0]
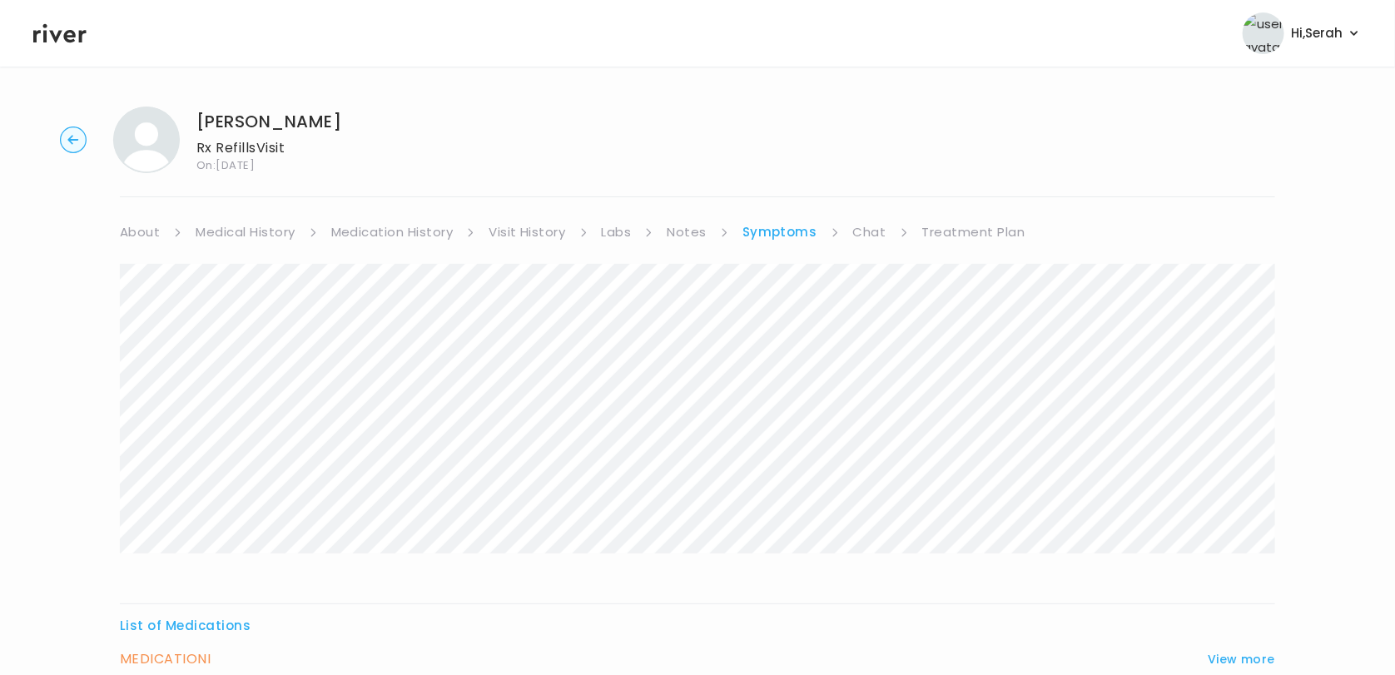
click at [266, 234] on link "Medical History" at bounding box center [245, 232] width 99 height 23
click at [386, 228] on link "Medication History" at bounding box center [399, 232] width 122 height 23
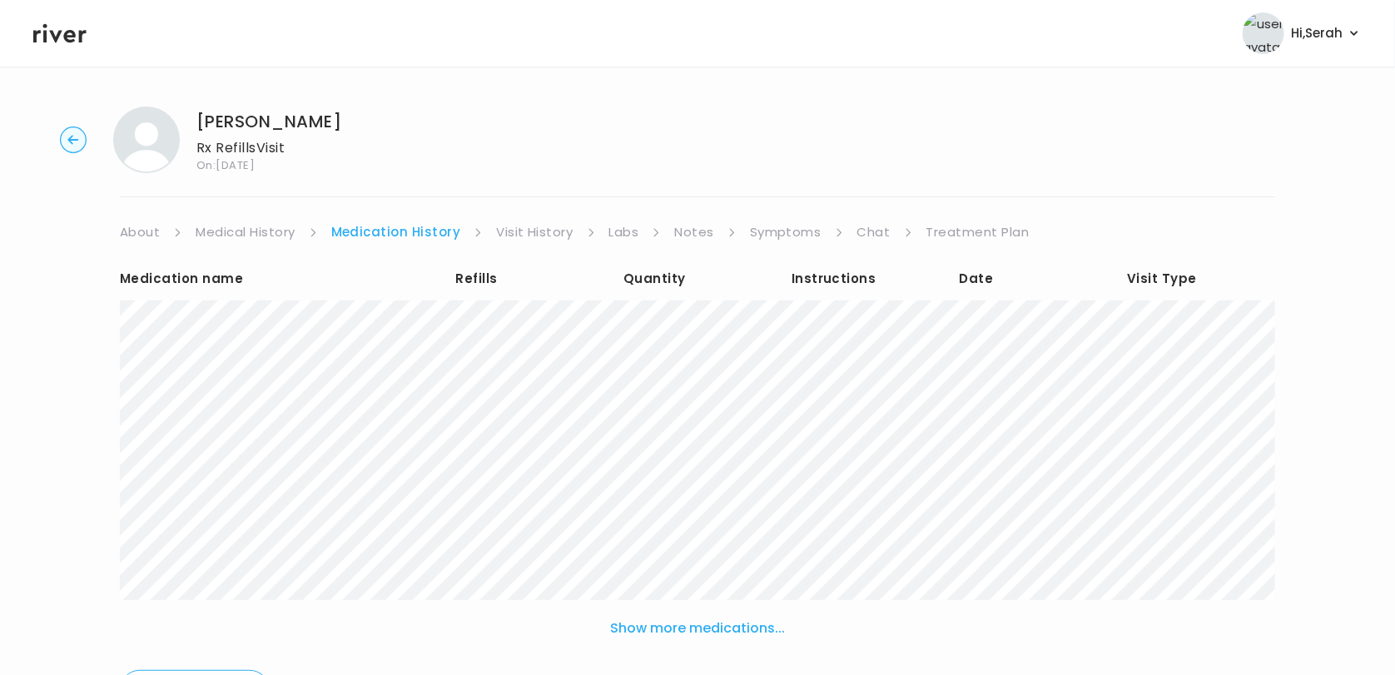
click at [265, 238] on link "Medical History" at bounding box center [245, 232] width 99 height 23
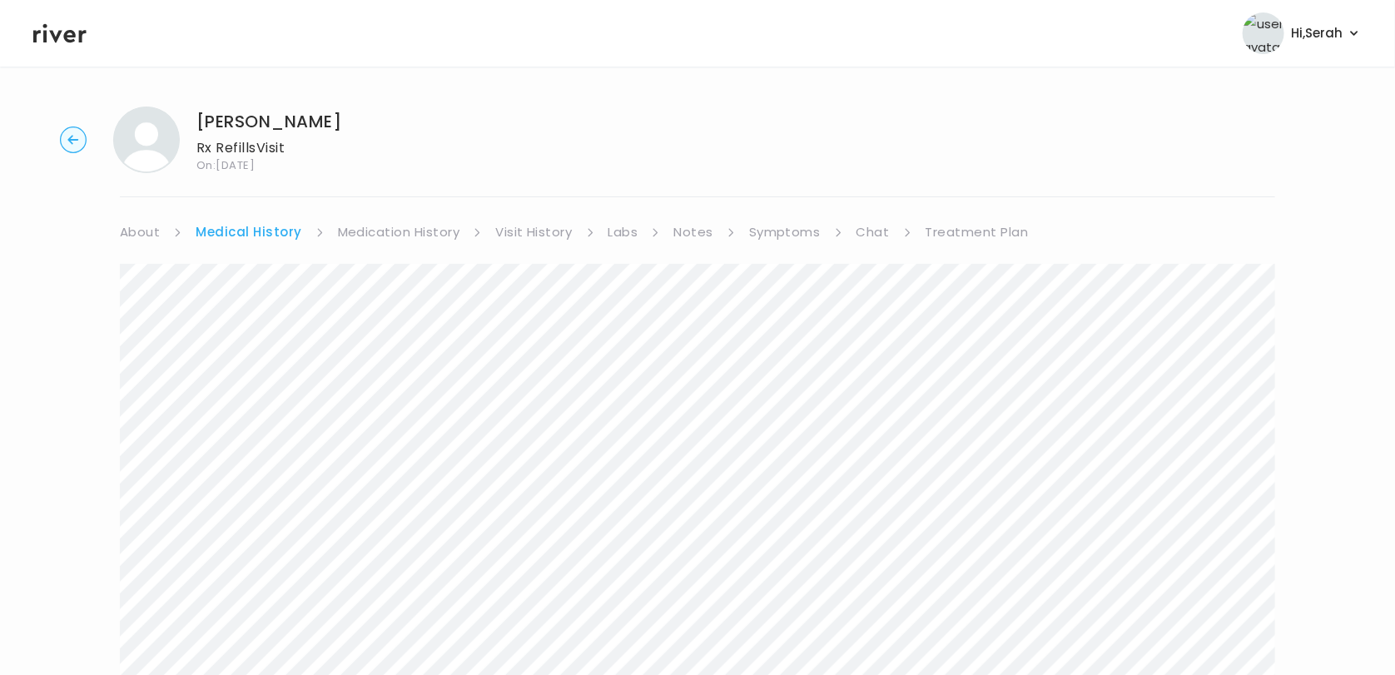
click at [412, 230] on link "Medication History" at bounding box center [399, 232] width 122 height 23
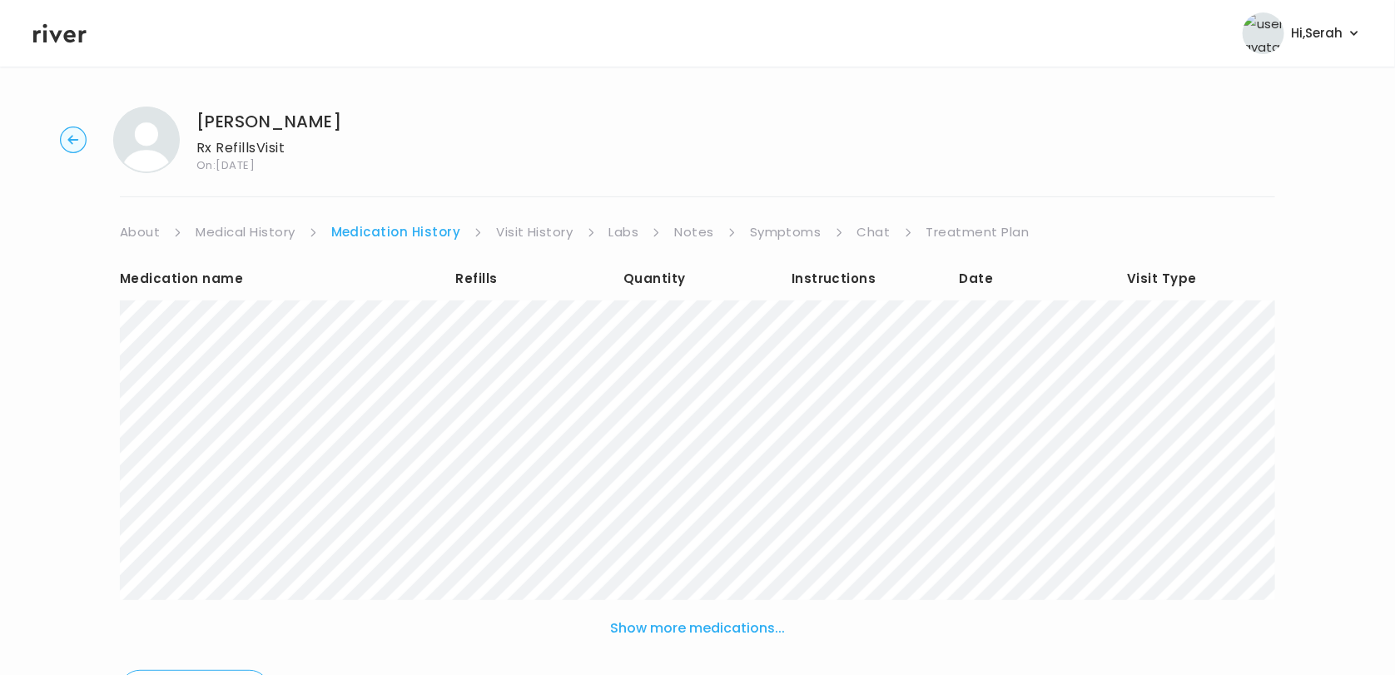
click at [772, 238] on link "Symptoms" at bounding box center [786, 232] width 72 height 23
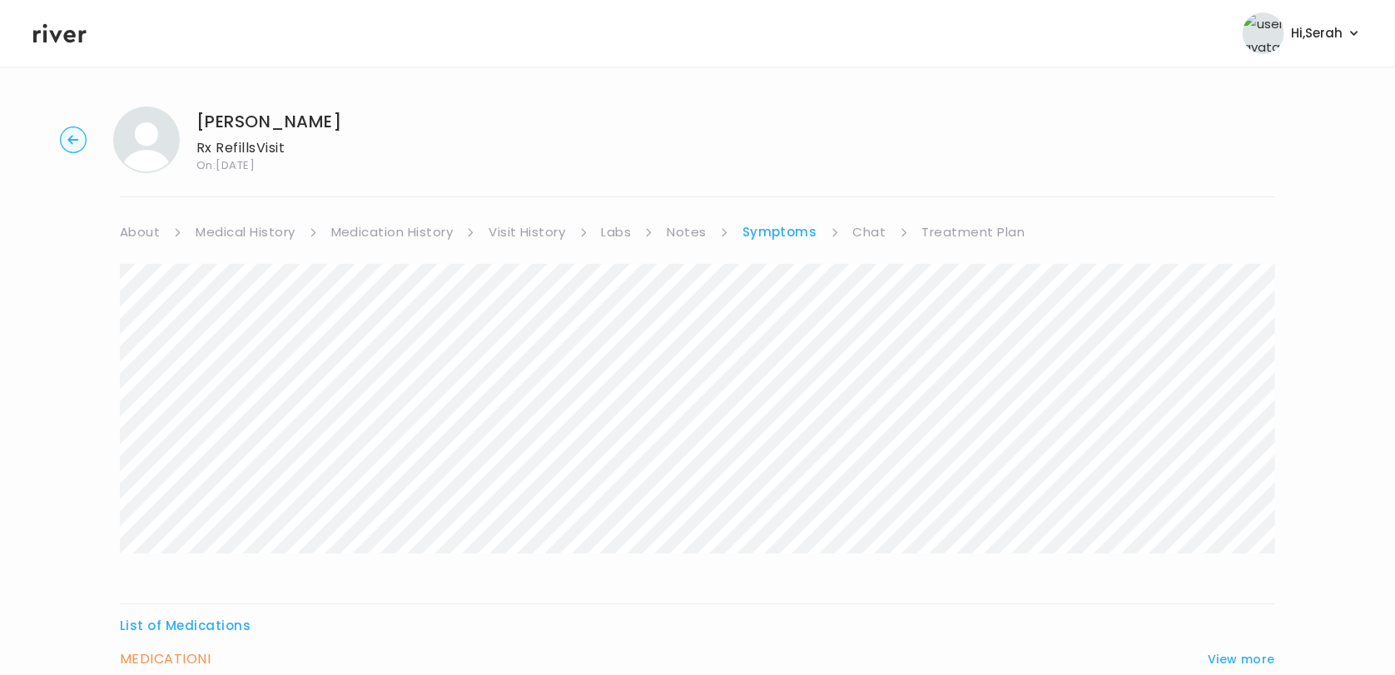
scroll to position [158, 0]
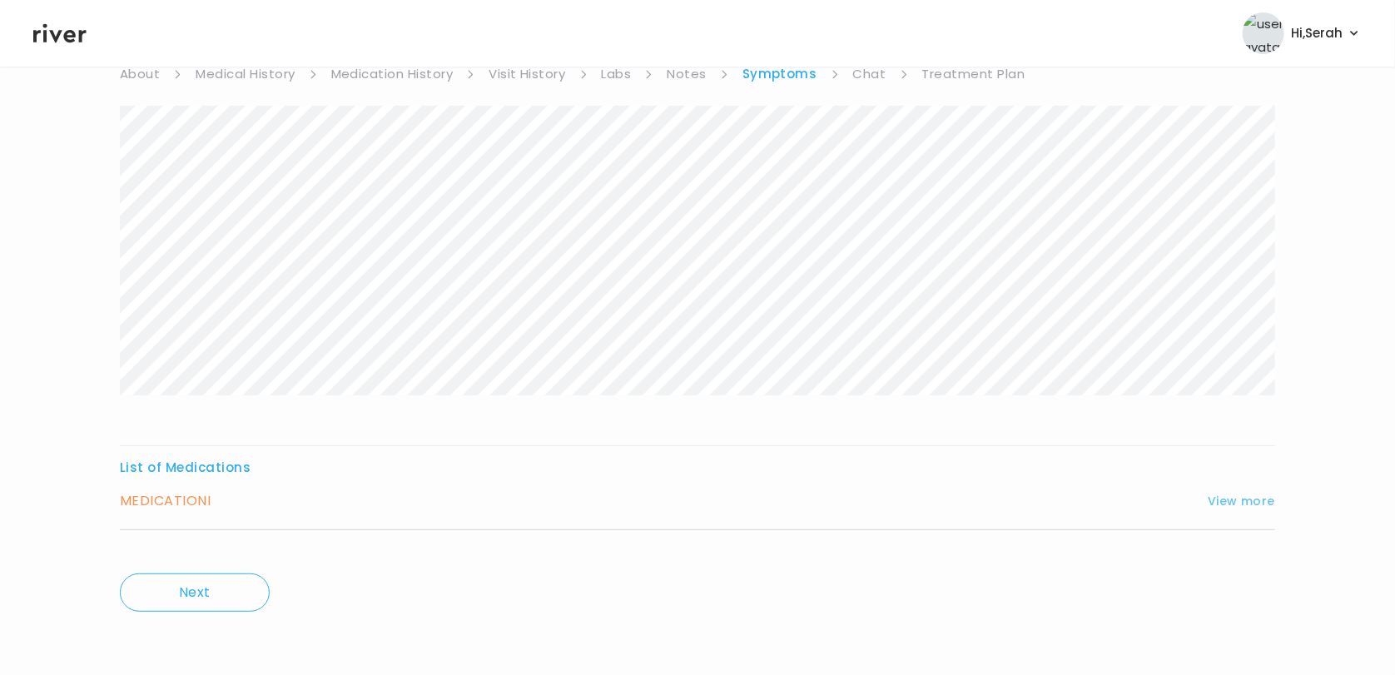
click at [1239, 506] on button "View more" at bounding box center [1241, 501] width 67 height 20
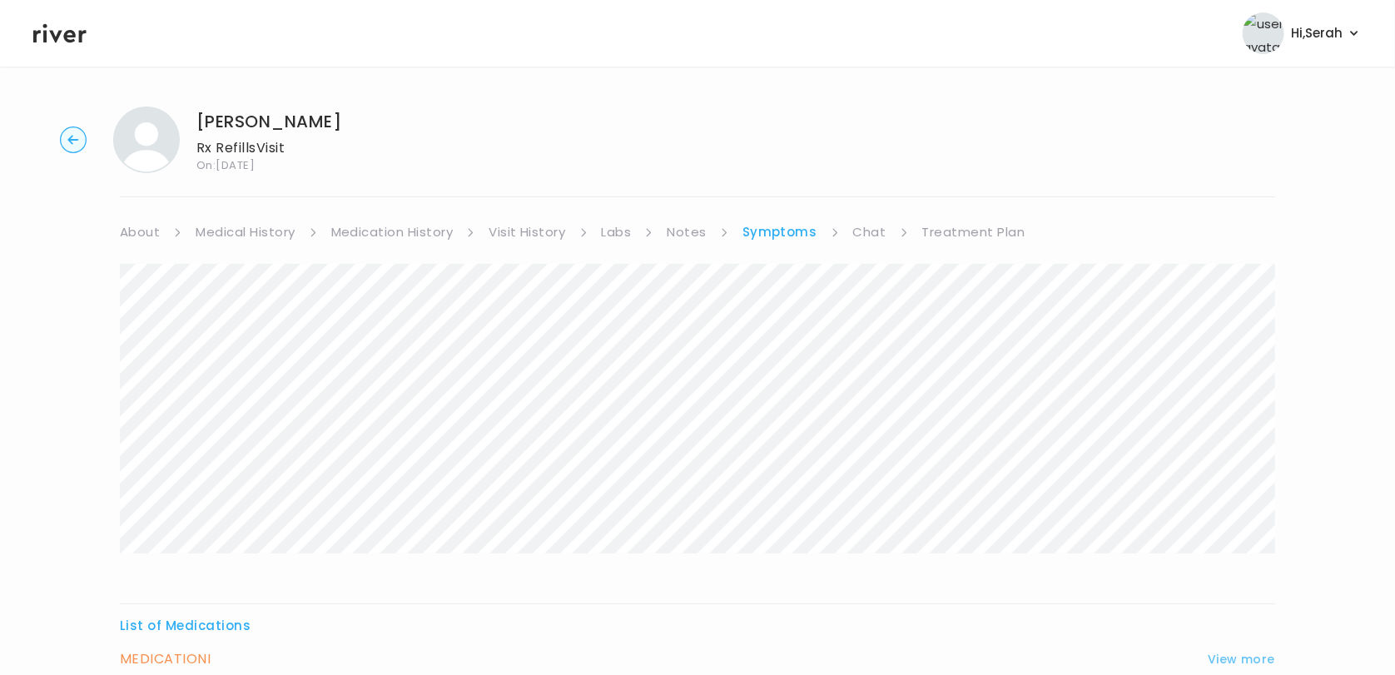
scroll to position [0, 0]
click at [876, 228] on link "Chat" at bounding box center [869, 232] width 33 height 23
click at [946, 232] on link "Treatment Plan" at bounding box center [972, 232] width 103 height 23
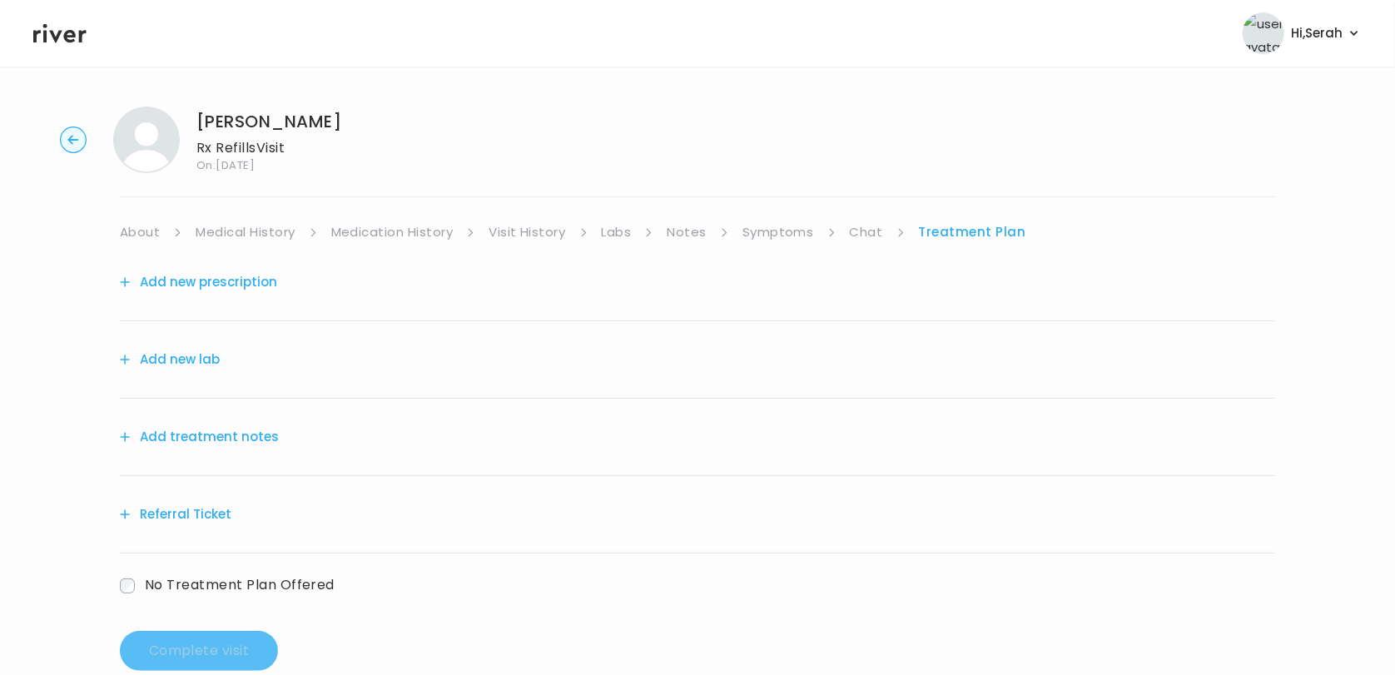
click at [248, 286] on button "Add new prescription" at bounding box center [198, 282] width 157 height 23
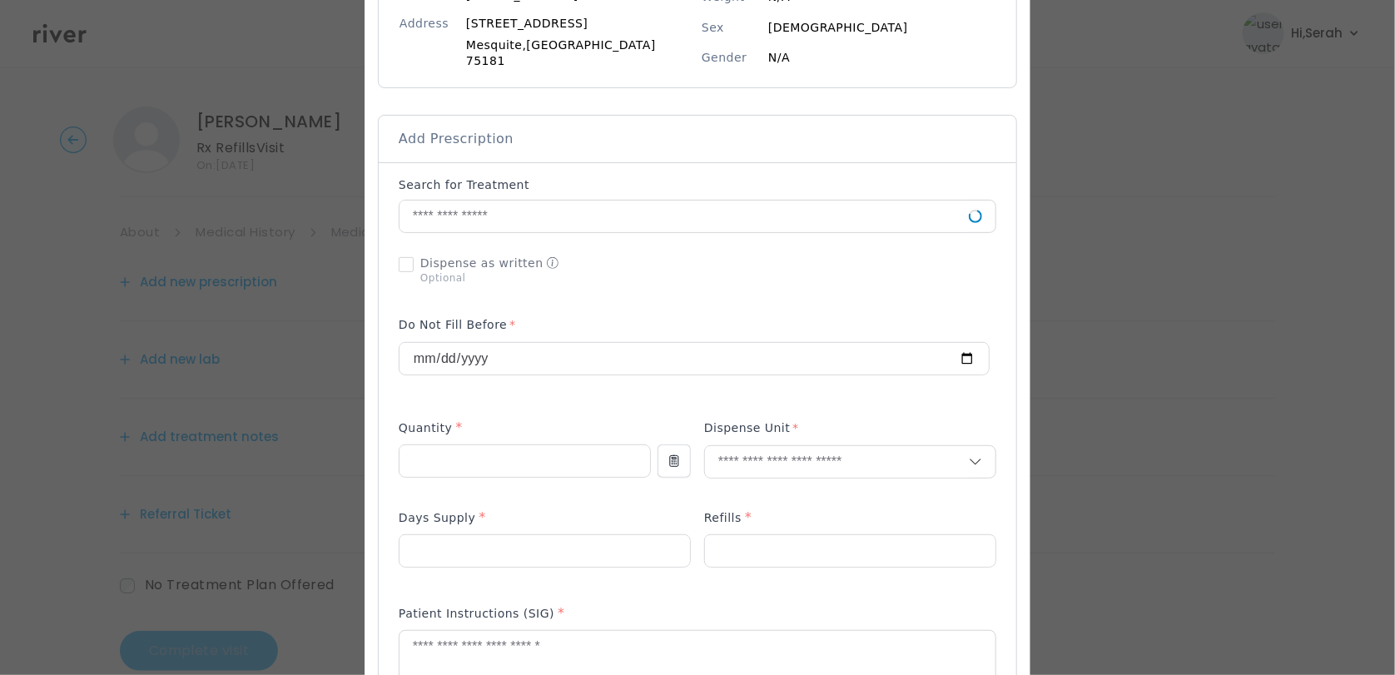
scroll to position [271, 0]
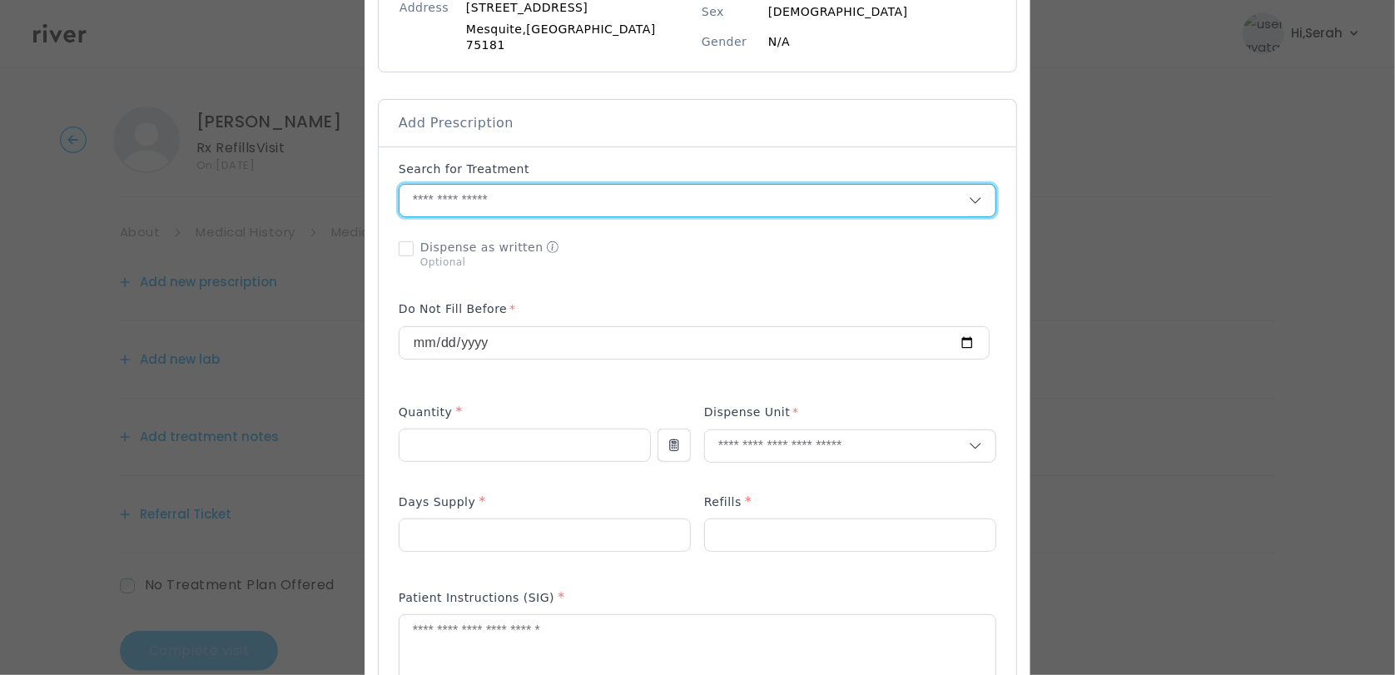
click at [532, 188] on input "text" at bounding box center [684, 201] width 569 height 32
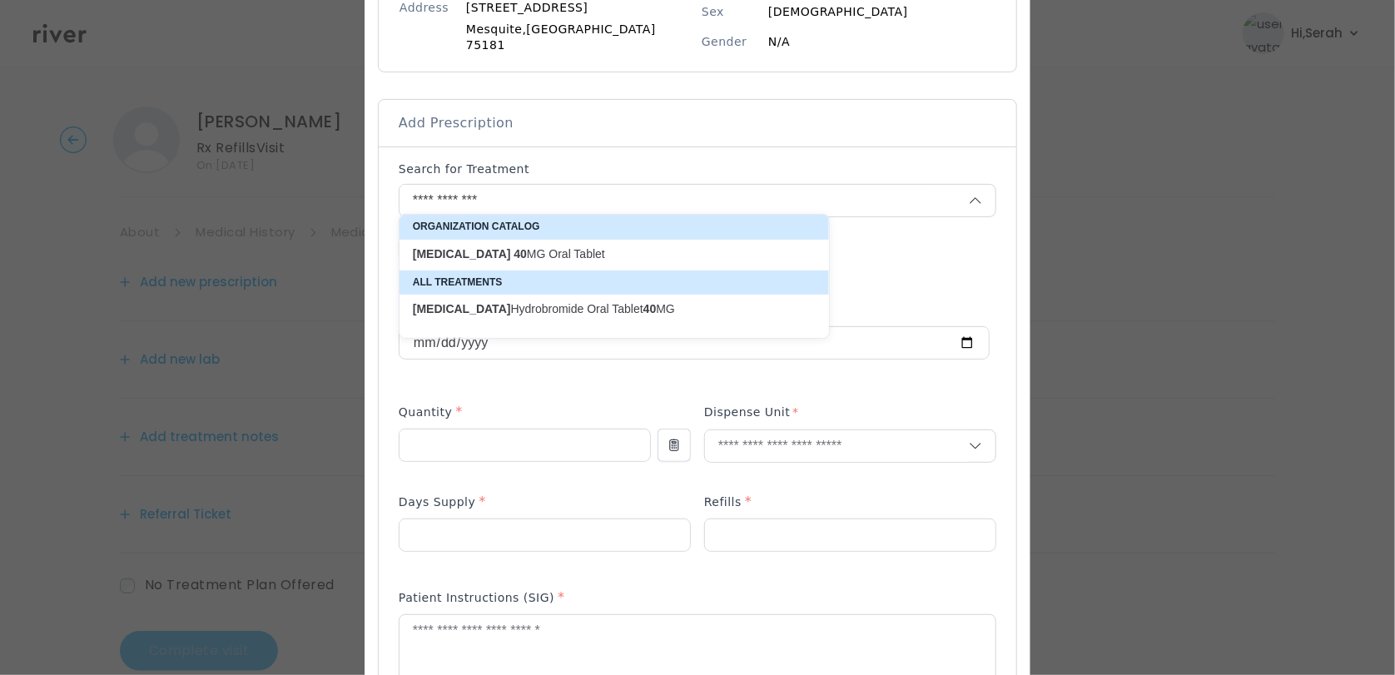
click at [475, 255] on strong "citalopram" at bounding box center [462, 253] width 98 height 13
type input "**********"
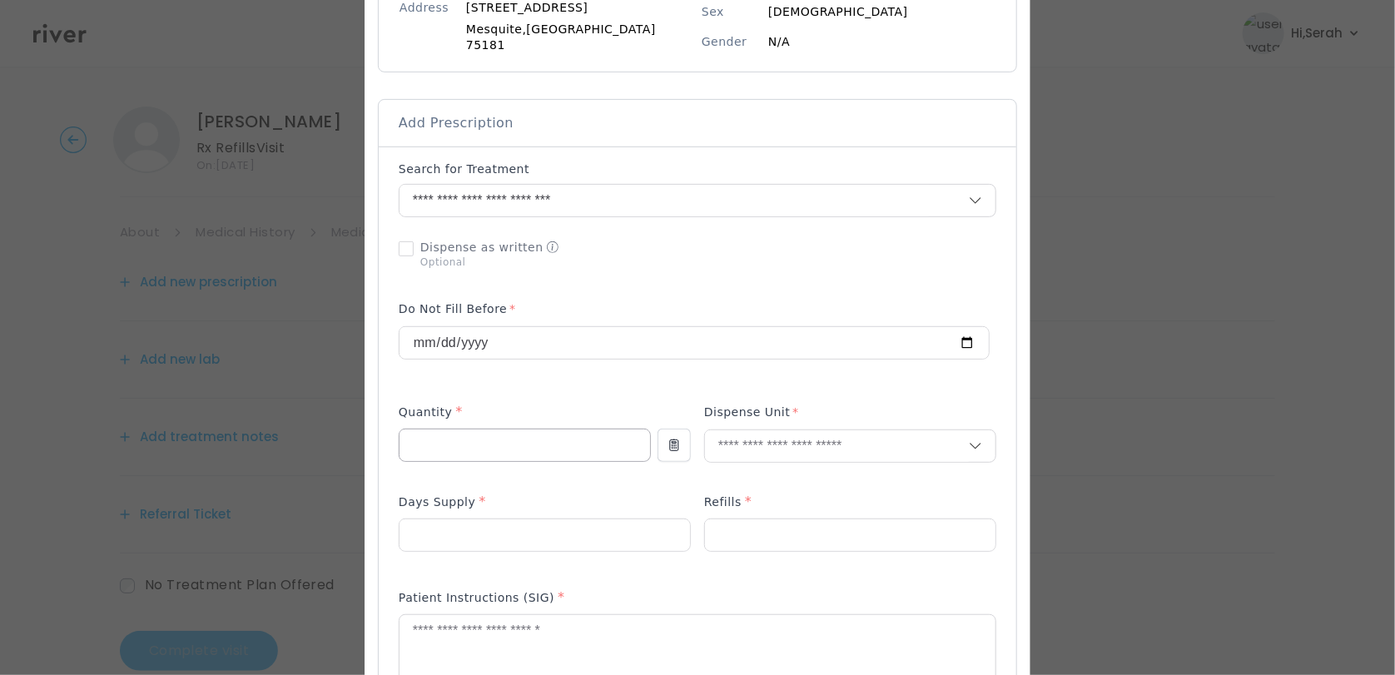
click at [540, 444] on input "number" at bounding box center [525, 446] width 251 height 32
type input "**"
click at [774, 480] on p "Tablet" at bounding box center [812, 473] width 219 height 24
click at [567, 519] on input "number" at bounding box center [545, 535] width 291 height 32
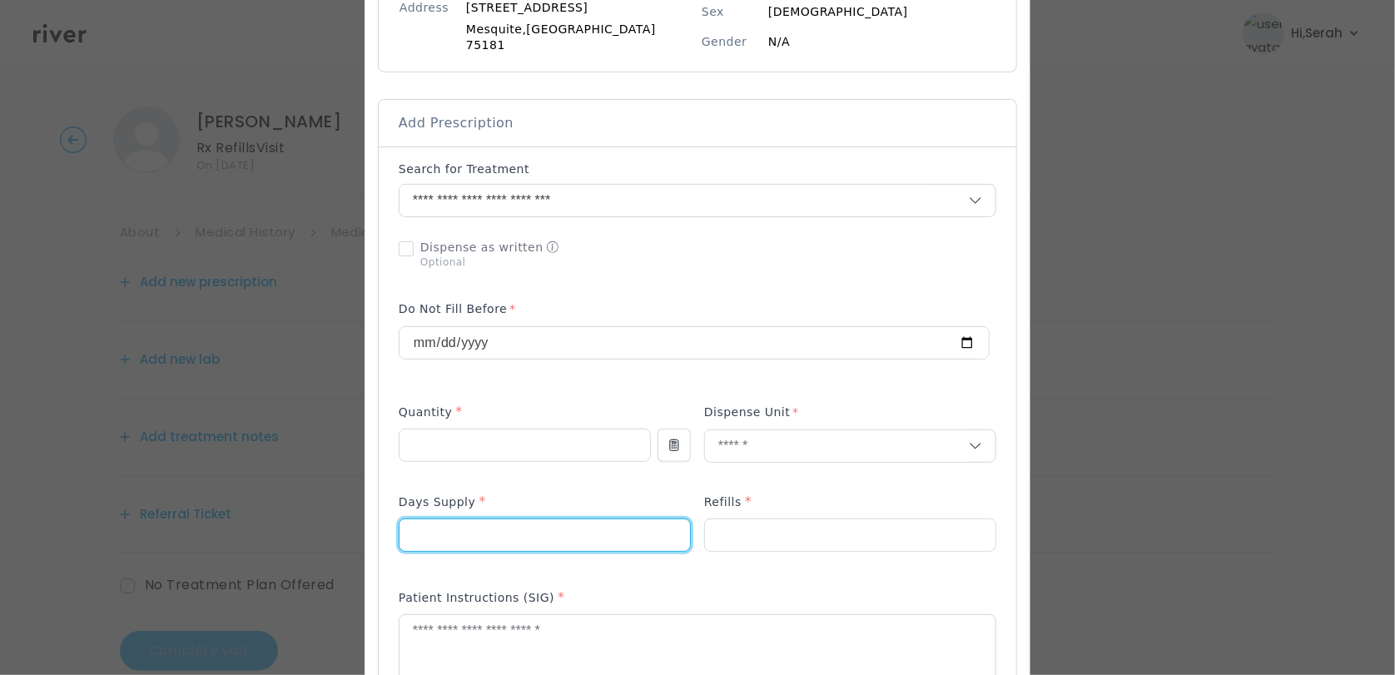
type input "**"
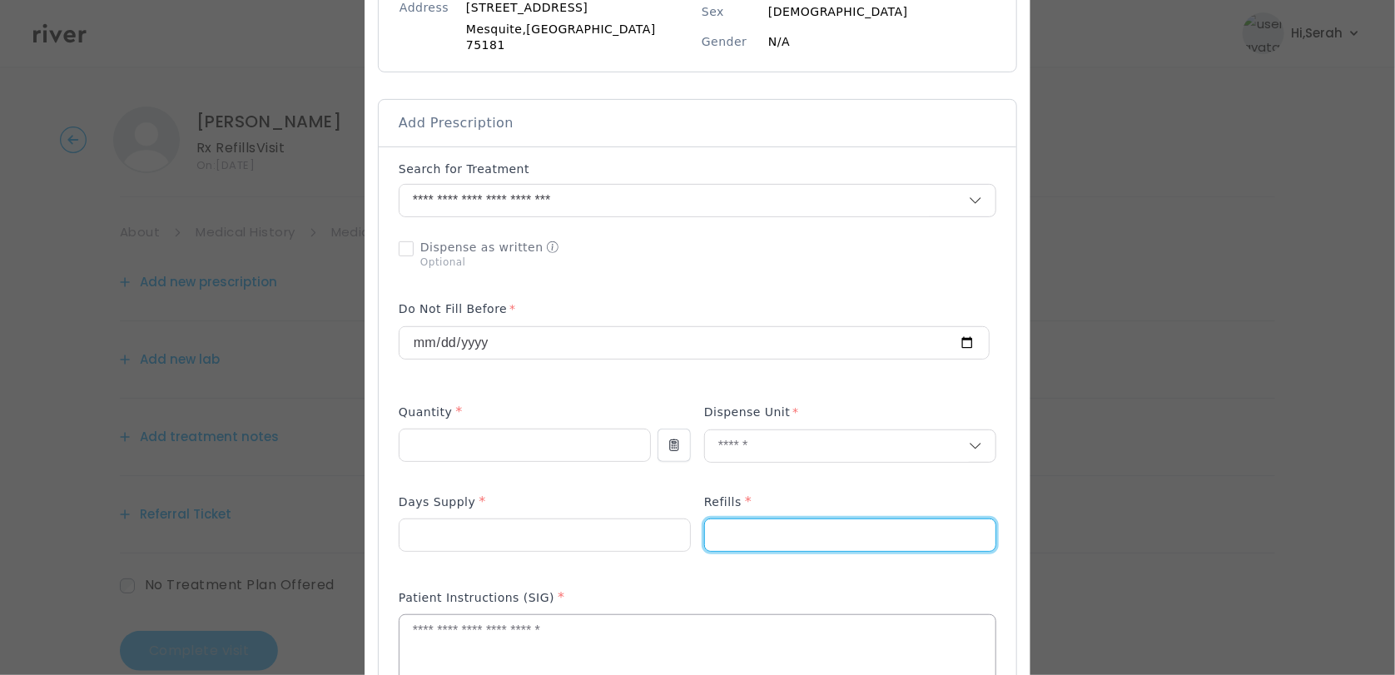
type input "*"
click at [511, 632] on textarea at bounding box center [698, 659] width 596 height 88
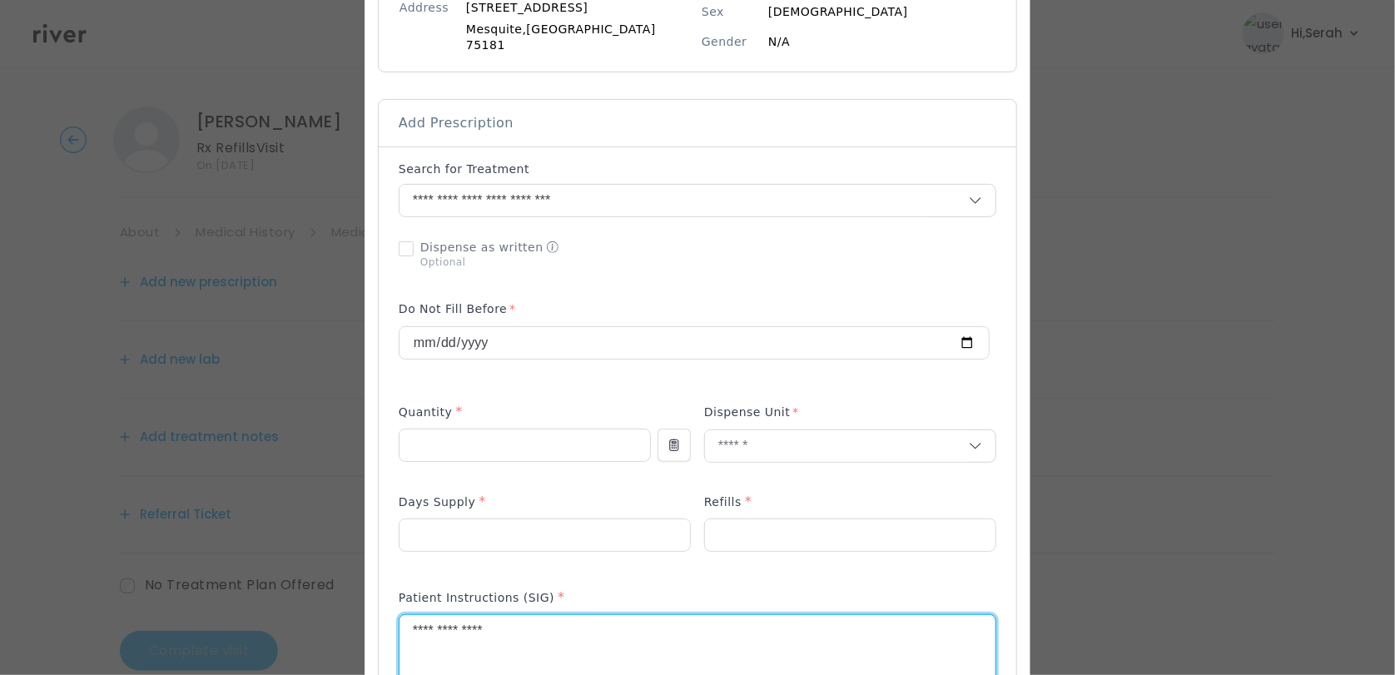
type textarea "**********"
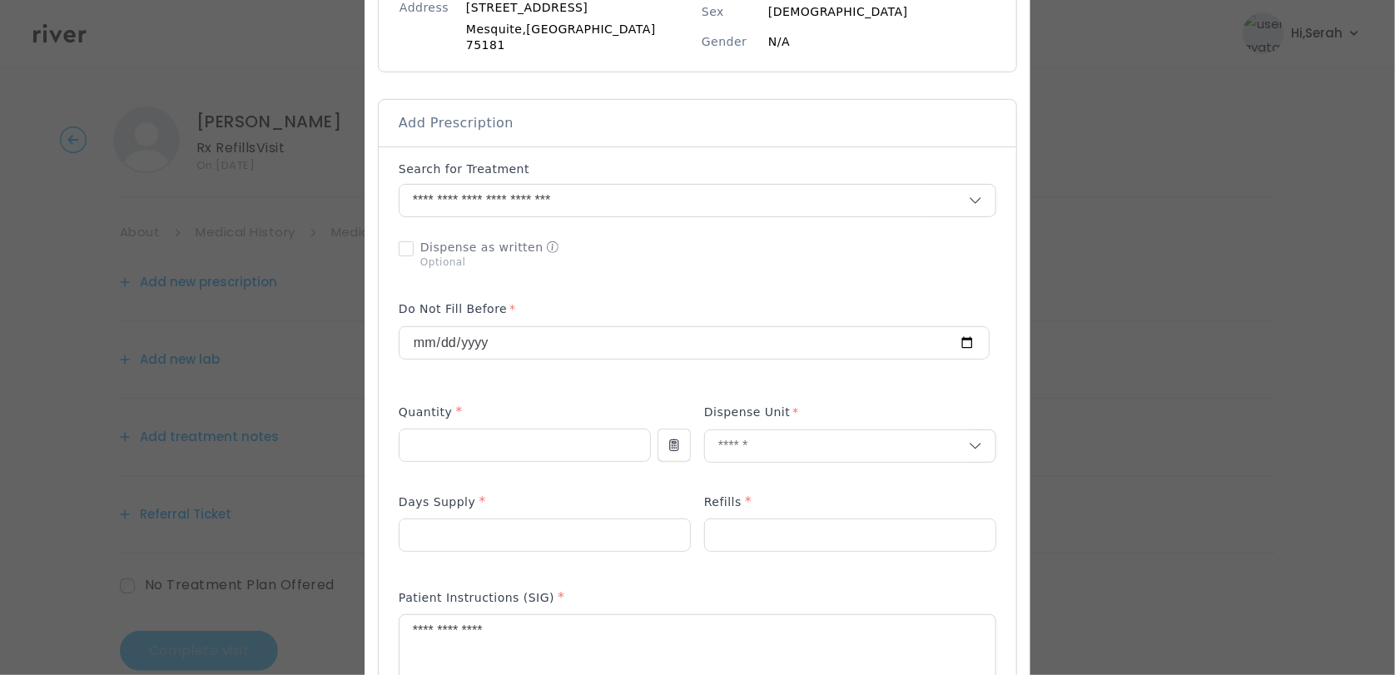
click at [620, 568] on div "Add Prescription to Order" at bounding box center [698, 568] width 598 height 814
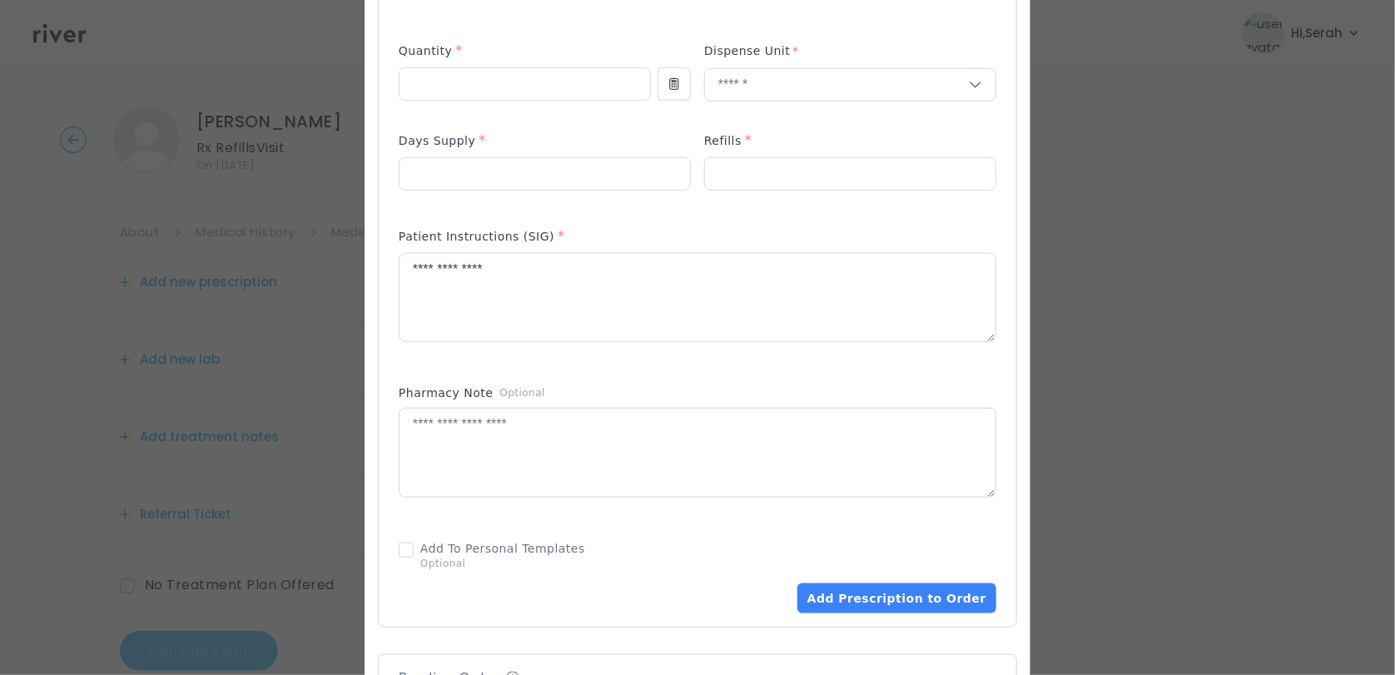
scroll to position [633, 0]
click at [867, 584] on button "Add Prescription to Order" at bounding box center [896, 598] width 199 height 30
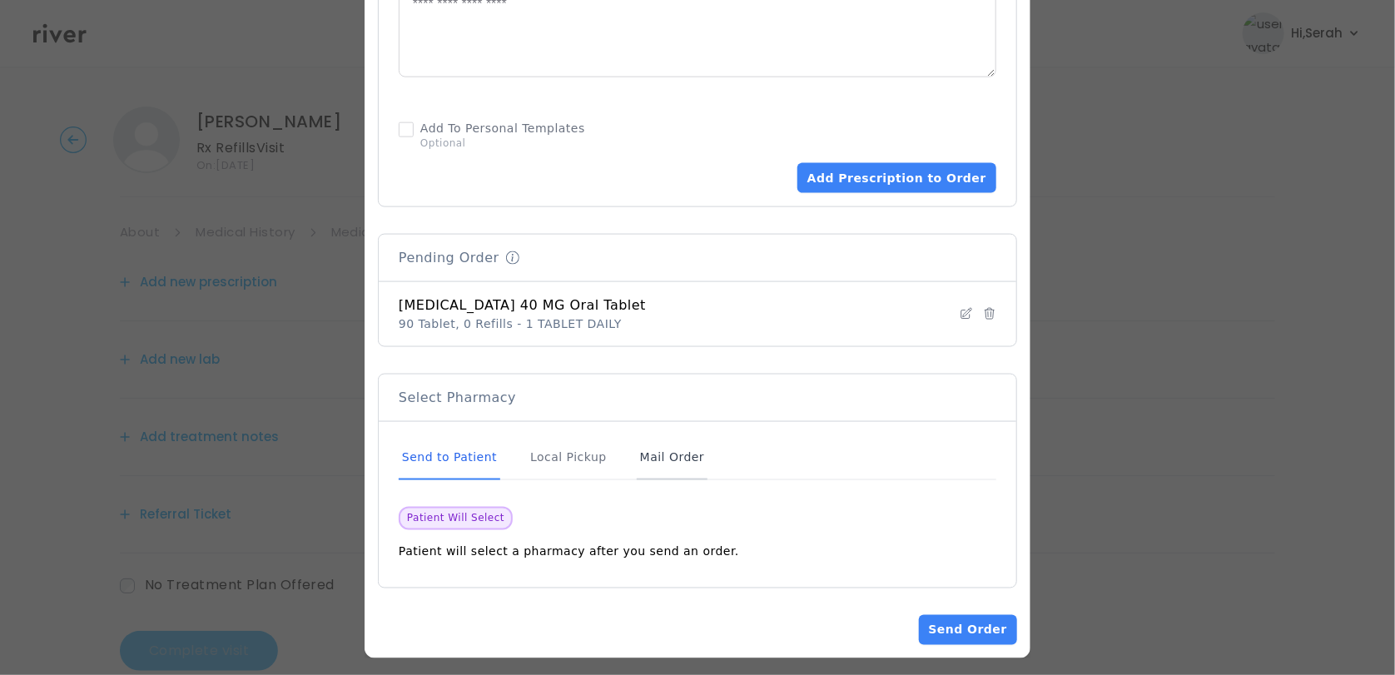
click at [660, 441] on div "Mail Order" at bounding box center [672, 457] width 71 height 45
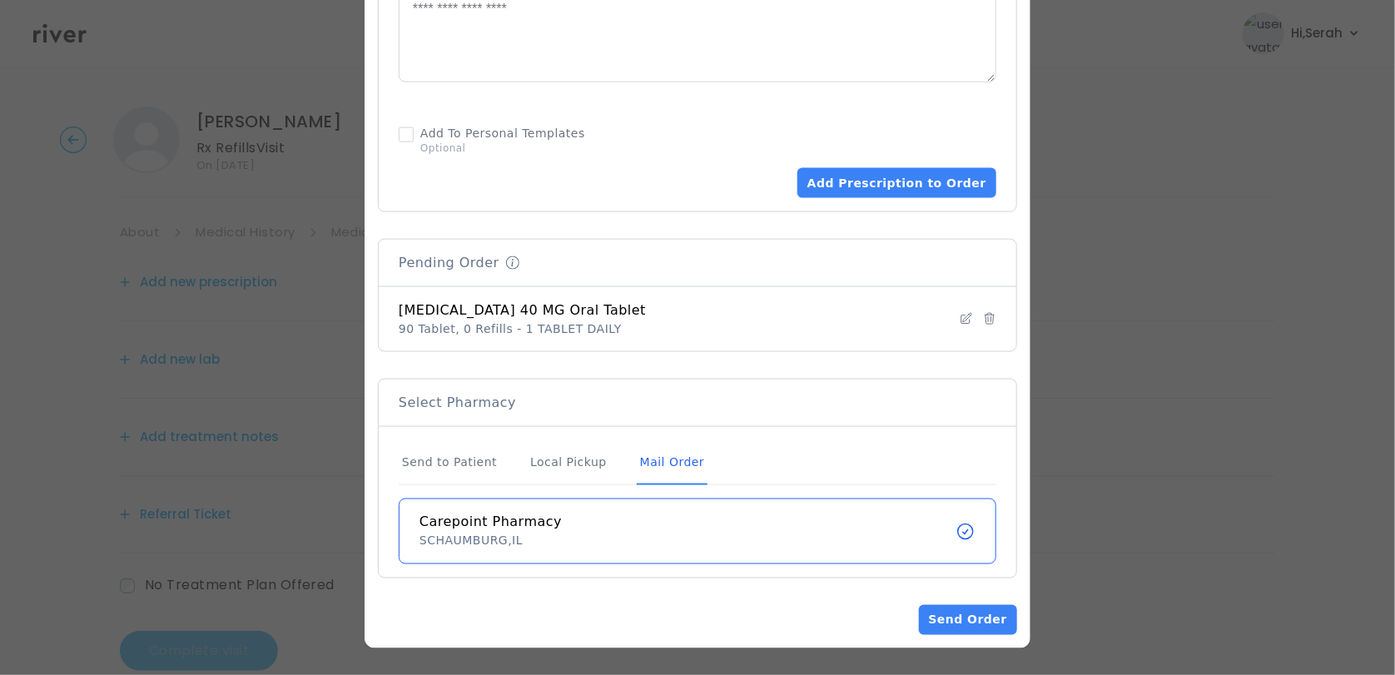
scroll to position [1038, 0]
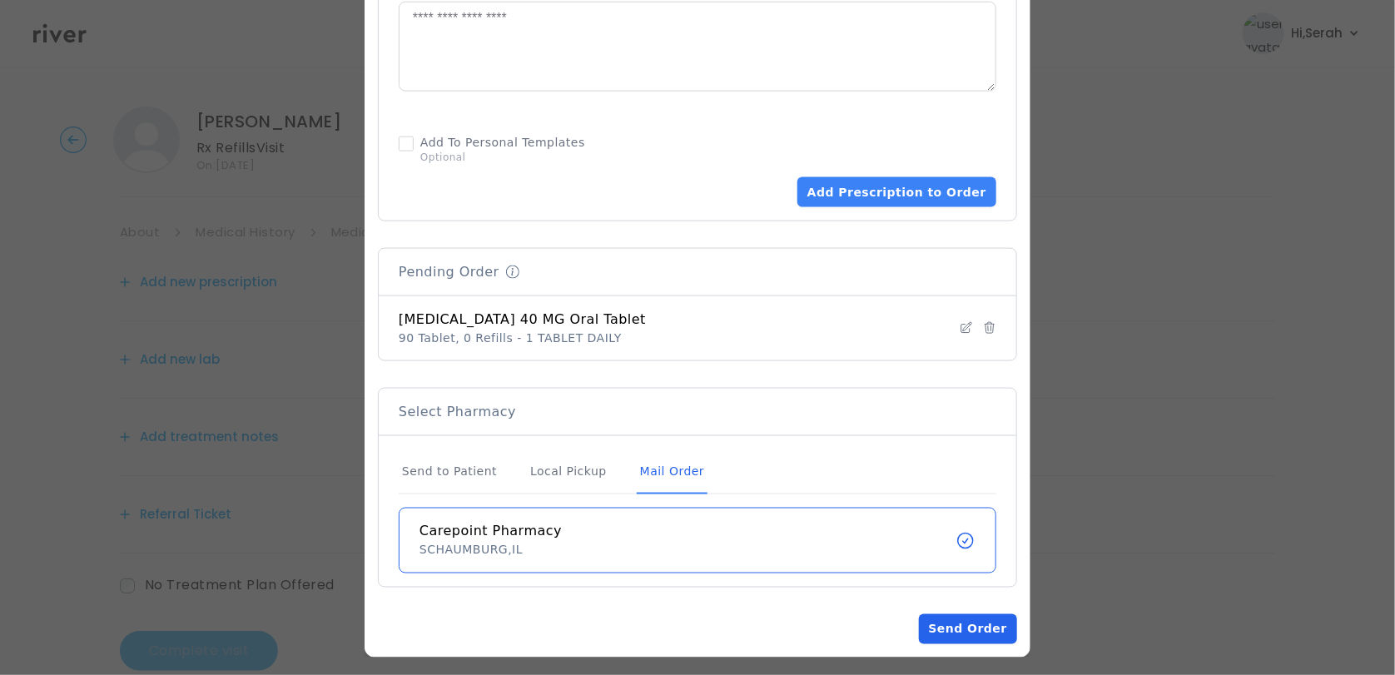
click at [927, 614] on button "Send Order" at bounding box center [968, 629] width 98 height 30
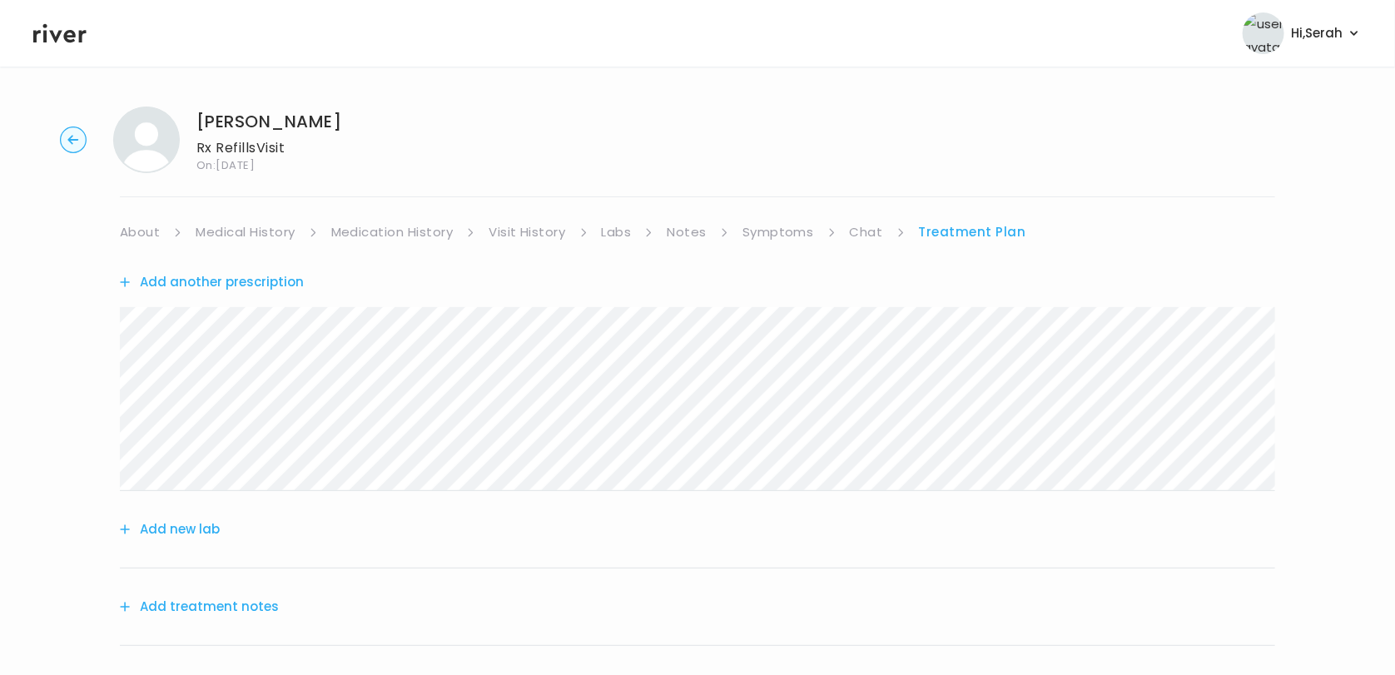
click at [196, 603] on button "Add treatment notes" at bounding box center [199, 606] width 159 height 23
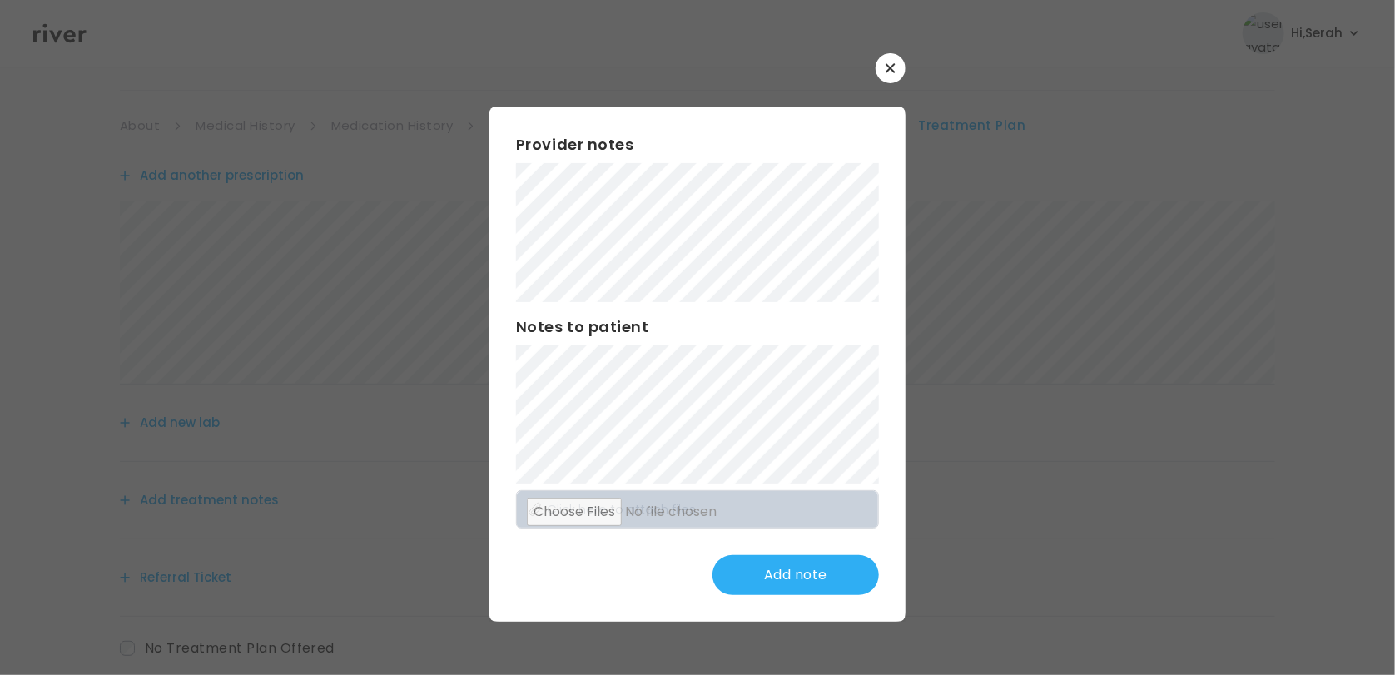
scroll to position [107, 0]
click at [777, 575] on button "Update note" at bounding box center [796, 575] width 166 height 40
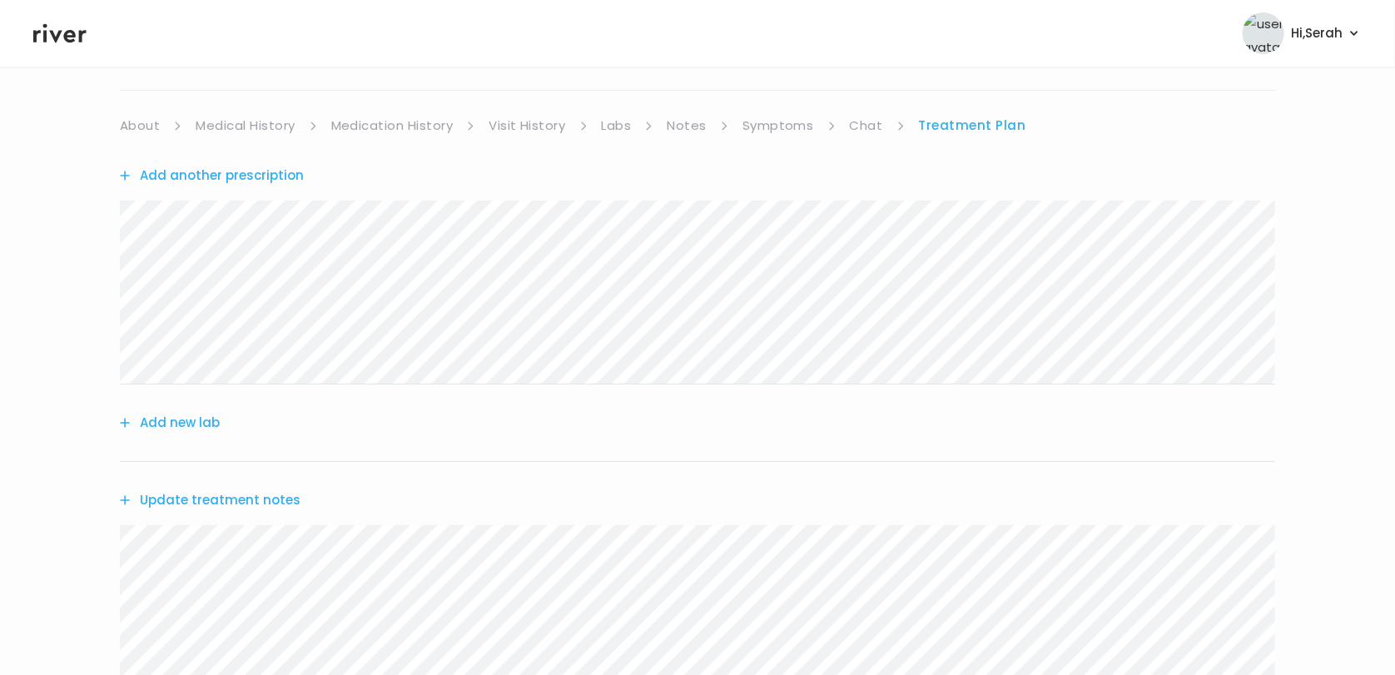
scroll to position [384, 0]
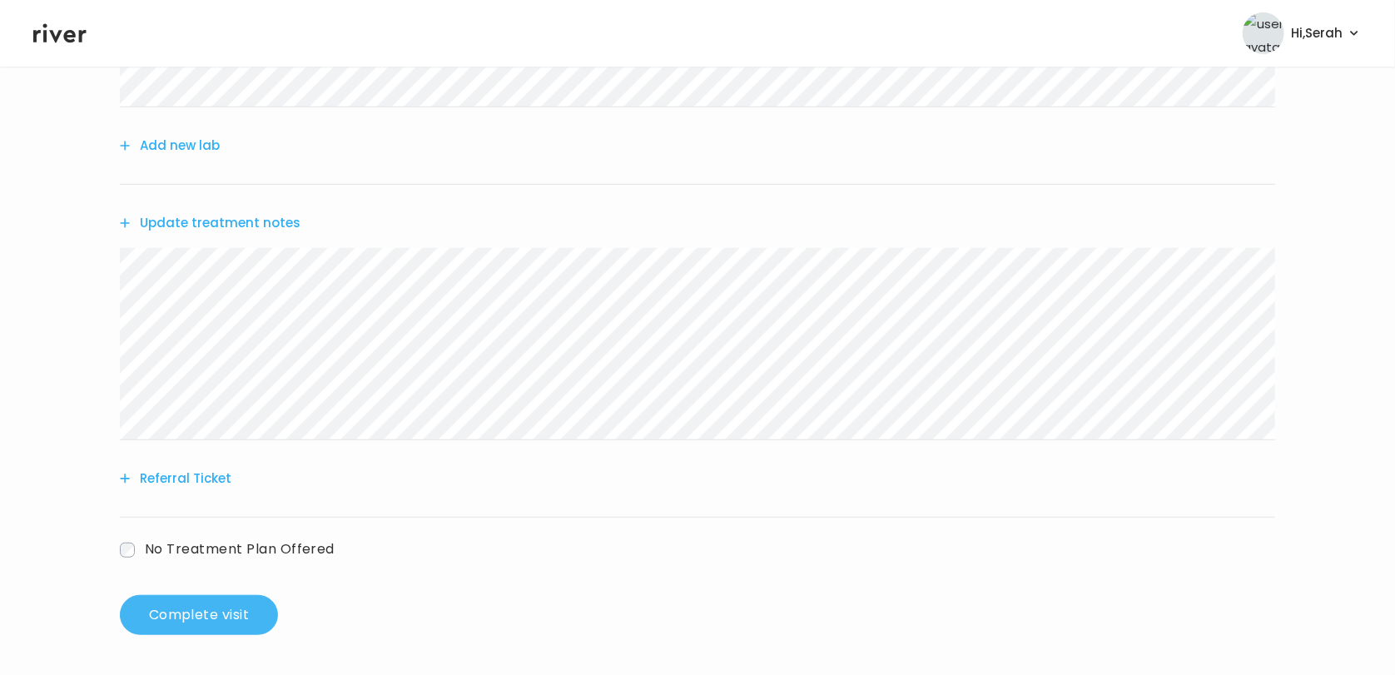
click at [228, 607] on button "Complete visit" at bounding box center [199, 615] width 158 height 40
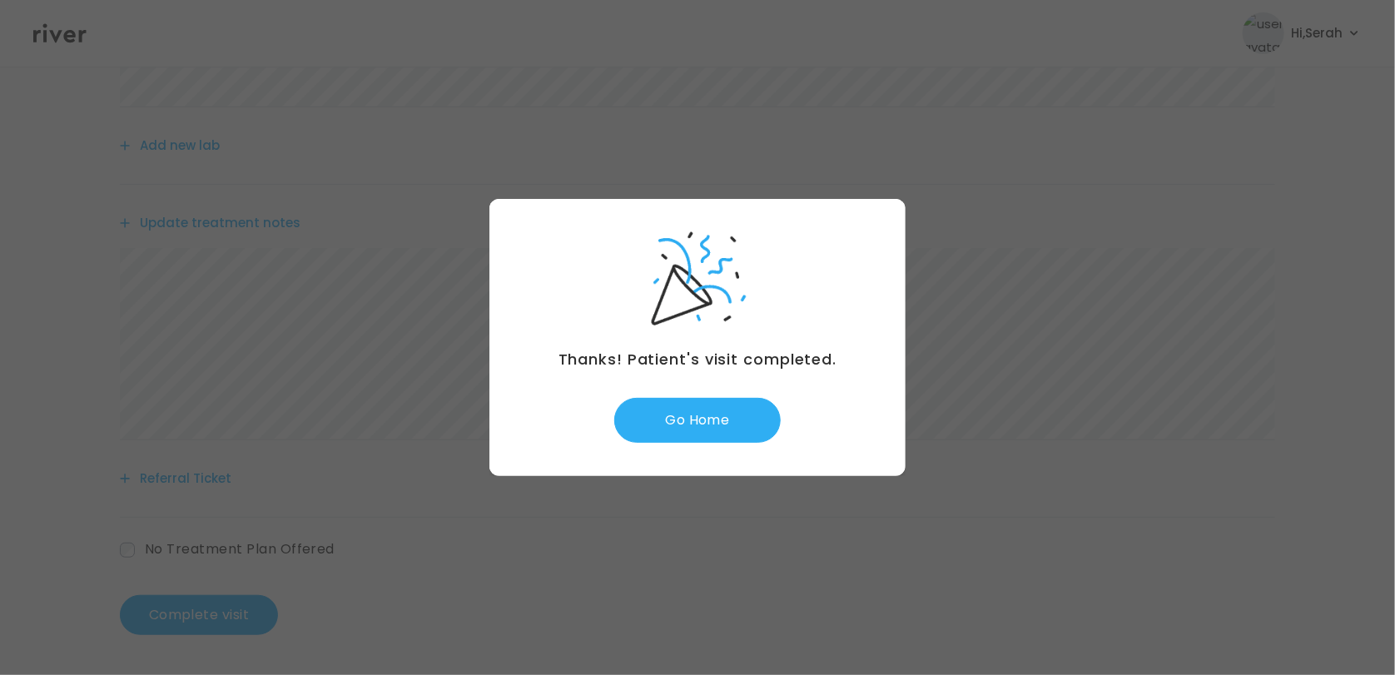
click at [728, 385] on div "Thanks! Patient's visit completed. Go Home" at bounding box center [697, 337] width 416 height 277
click at [713, 419] on button "Go Home" at bounding box center [697, 420] width 166 height 45
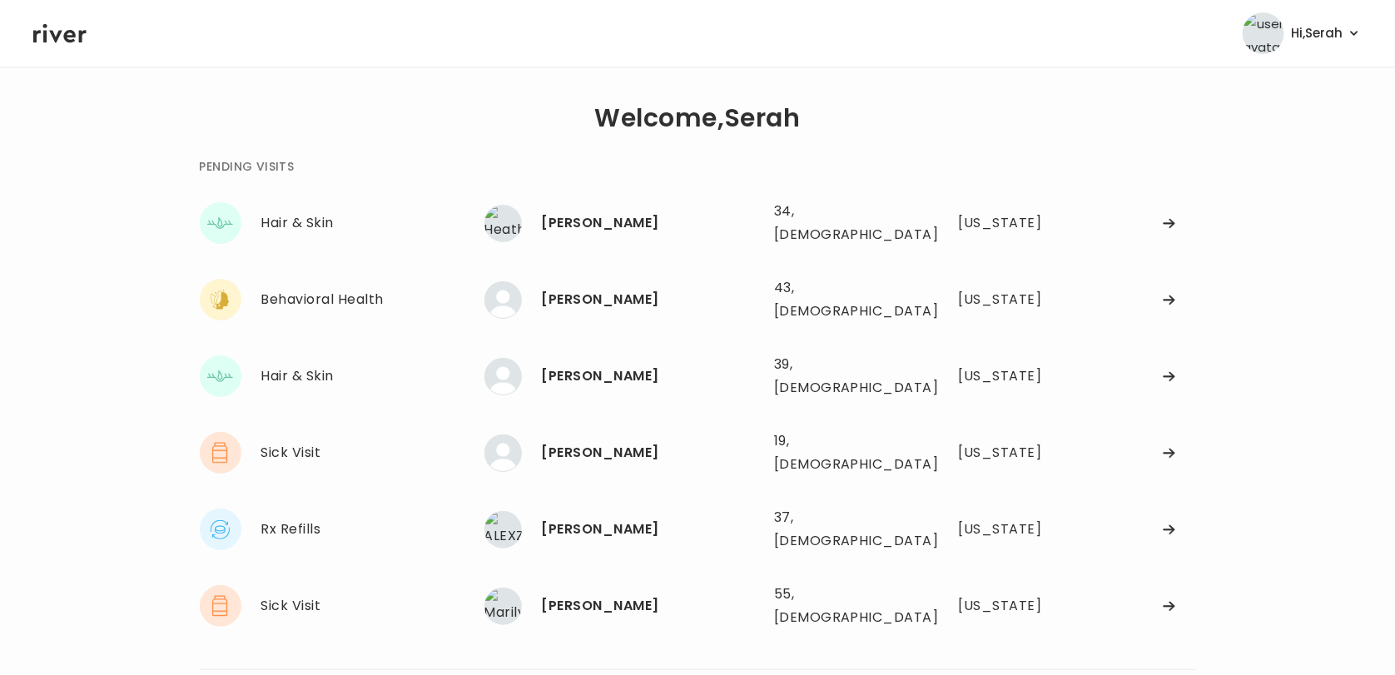
click at [611, 191] on div "PENDING VISITS Hair & Skin Heather Kubik Heather Kubik 34, Female See more 34, …" at bounding box center [698, 395] width 996 height 479
click at [613, 221] on div "Heather Kubik" at bounding box center [651, 222] width 219 height 23
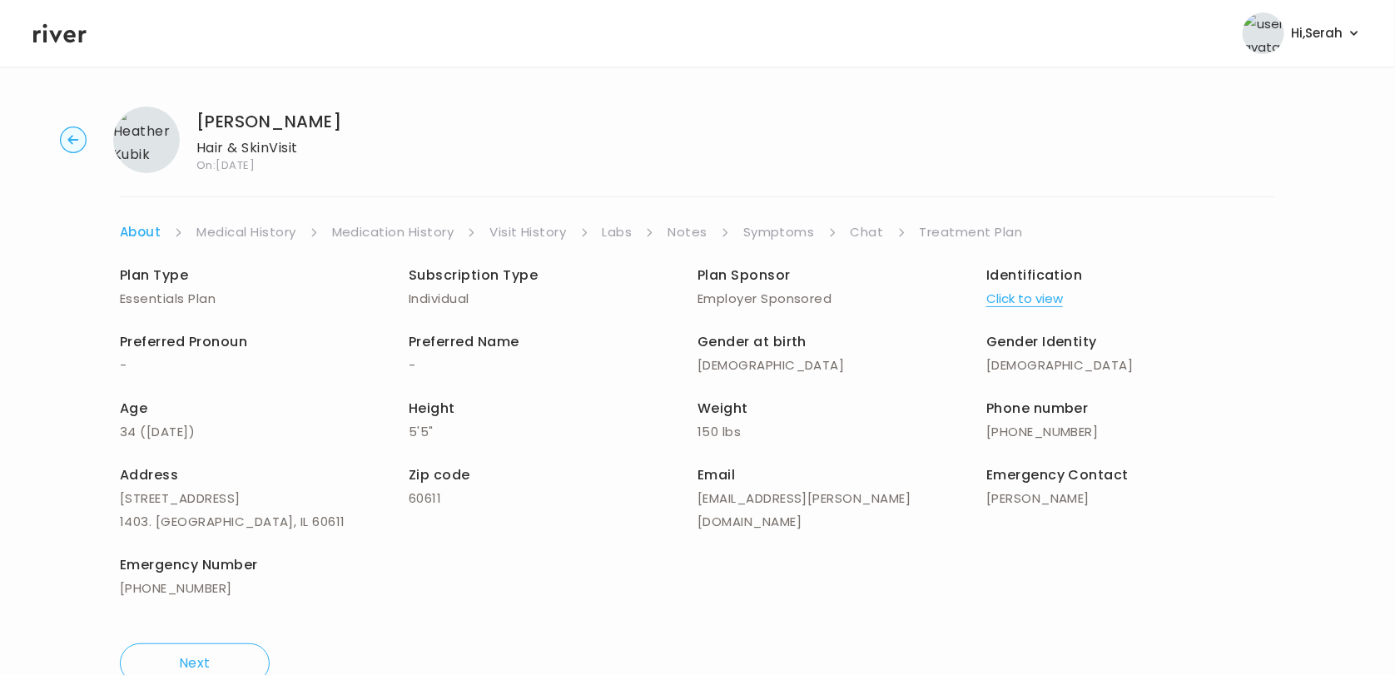
click at [799, 230] on link "Symptoms" at bounding box center [779, 232] width 72 height 23
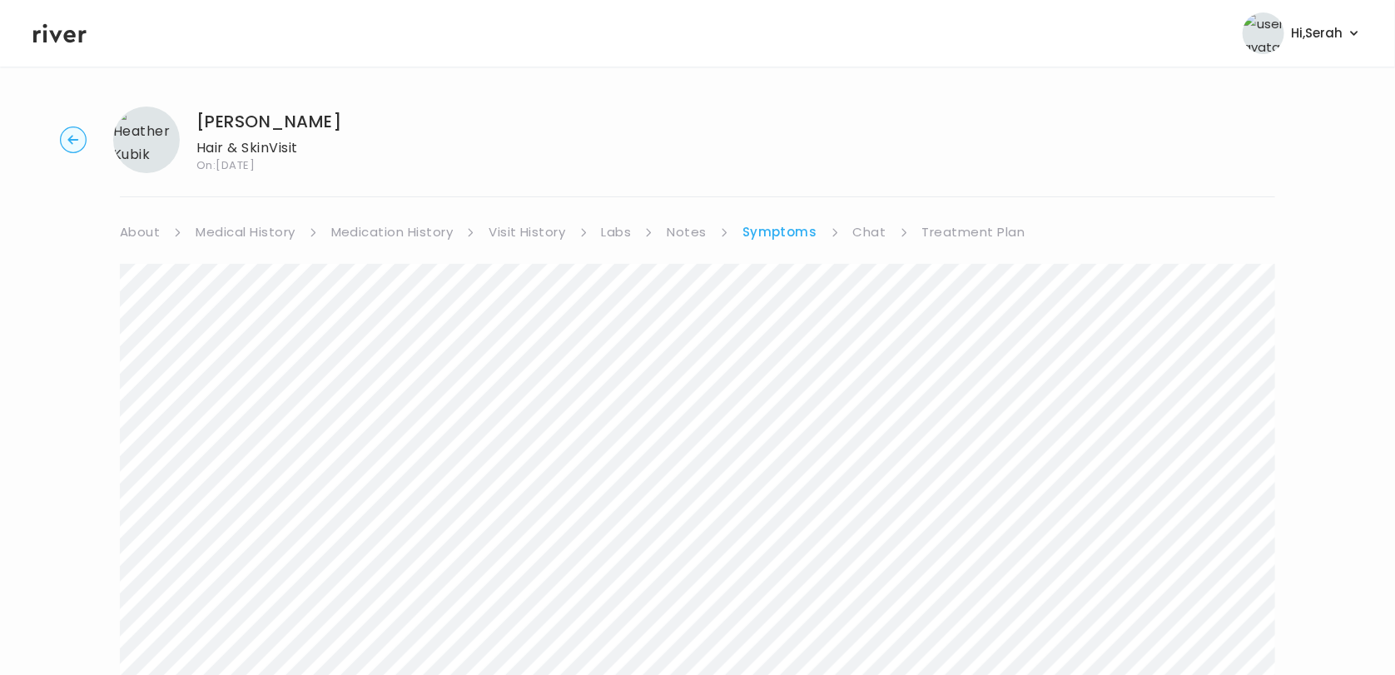
click at [880, 233] on link "Chat" at bounding box center [869, 232] width 33 height 23
click at [65, 39] on icon at bounding box center [59, 33] width 53 height 19
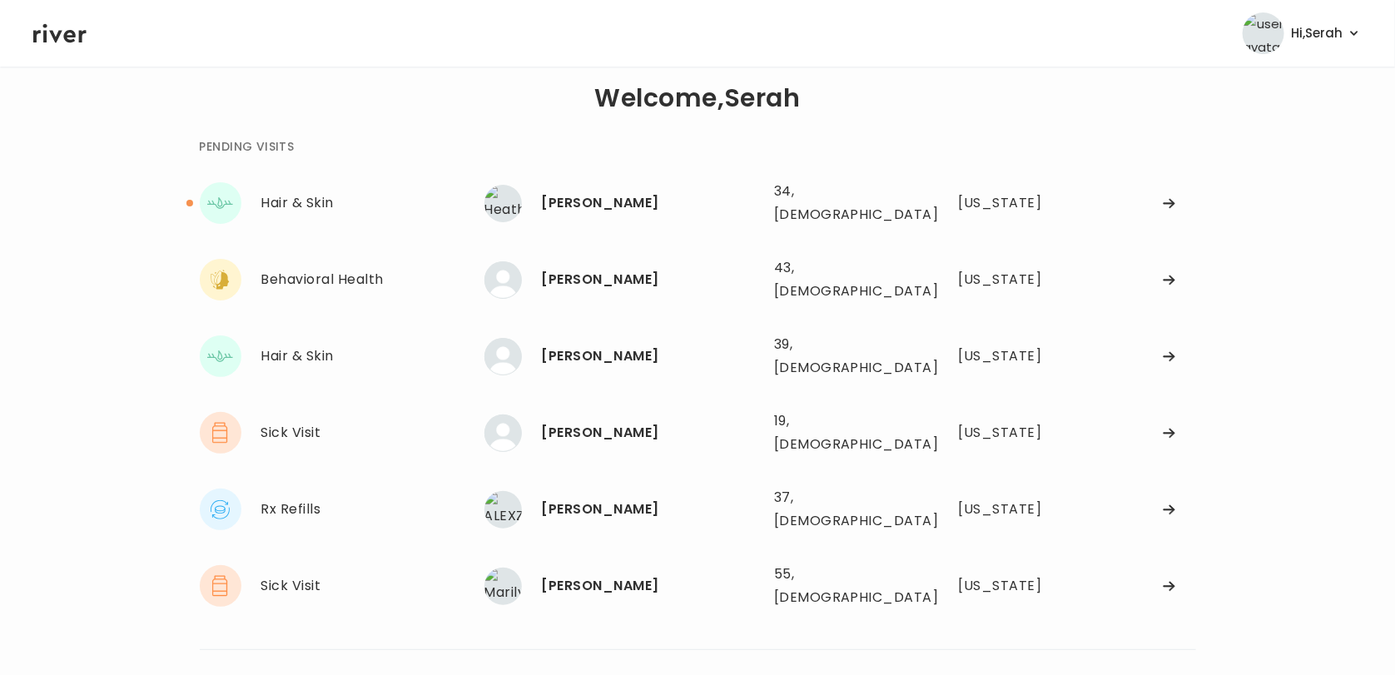
scroll to position [2, 0]
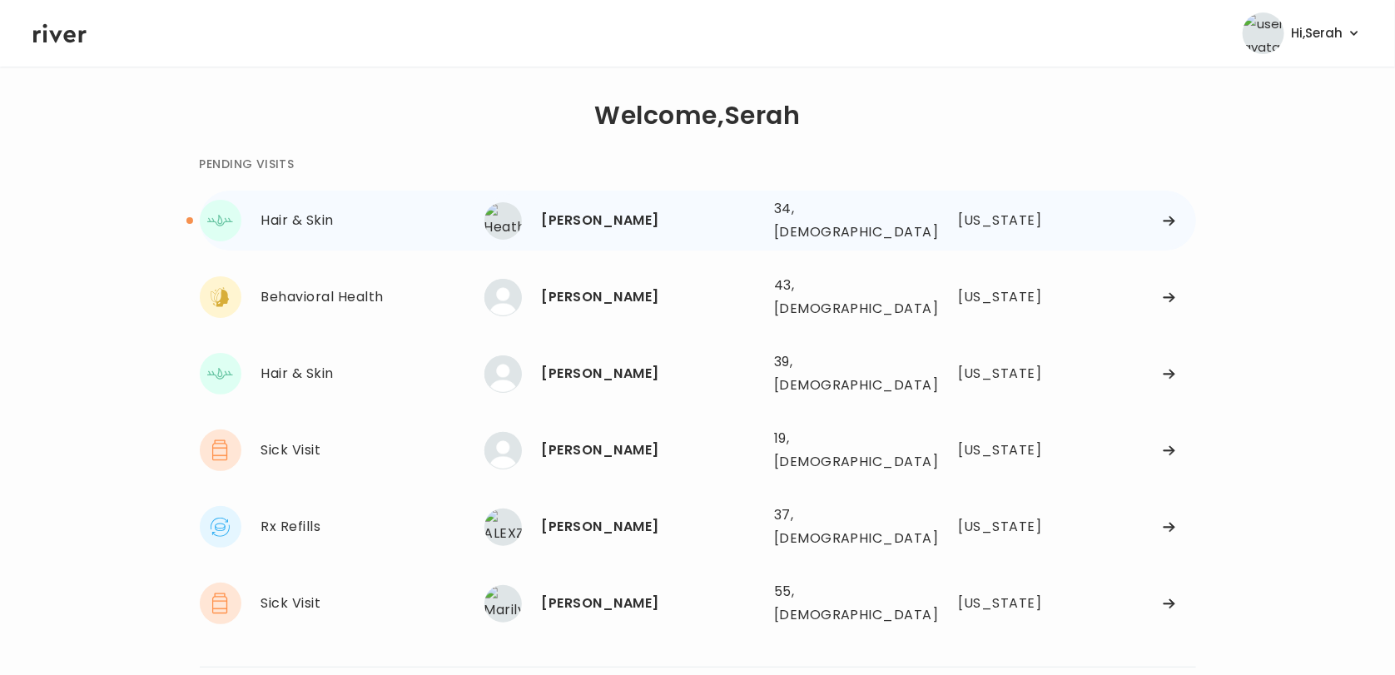
click at [575, 215] on div "Heather Kubik" at bounding box center [651, 220] width 219 height 23
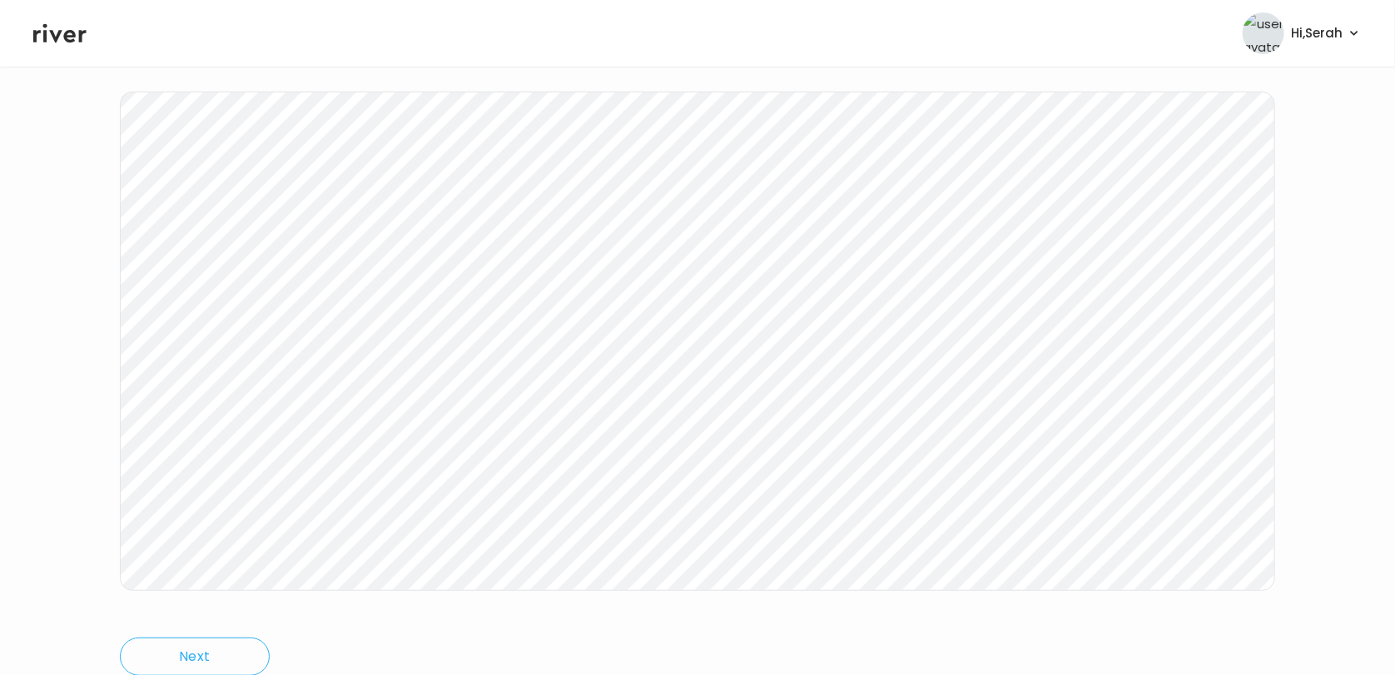
scroll to position [250, 0]
click at [67, 27] on icon at bounding box center [59, 33] width 53 height 25
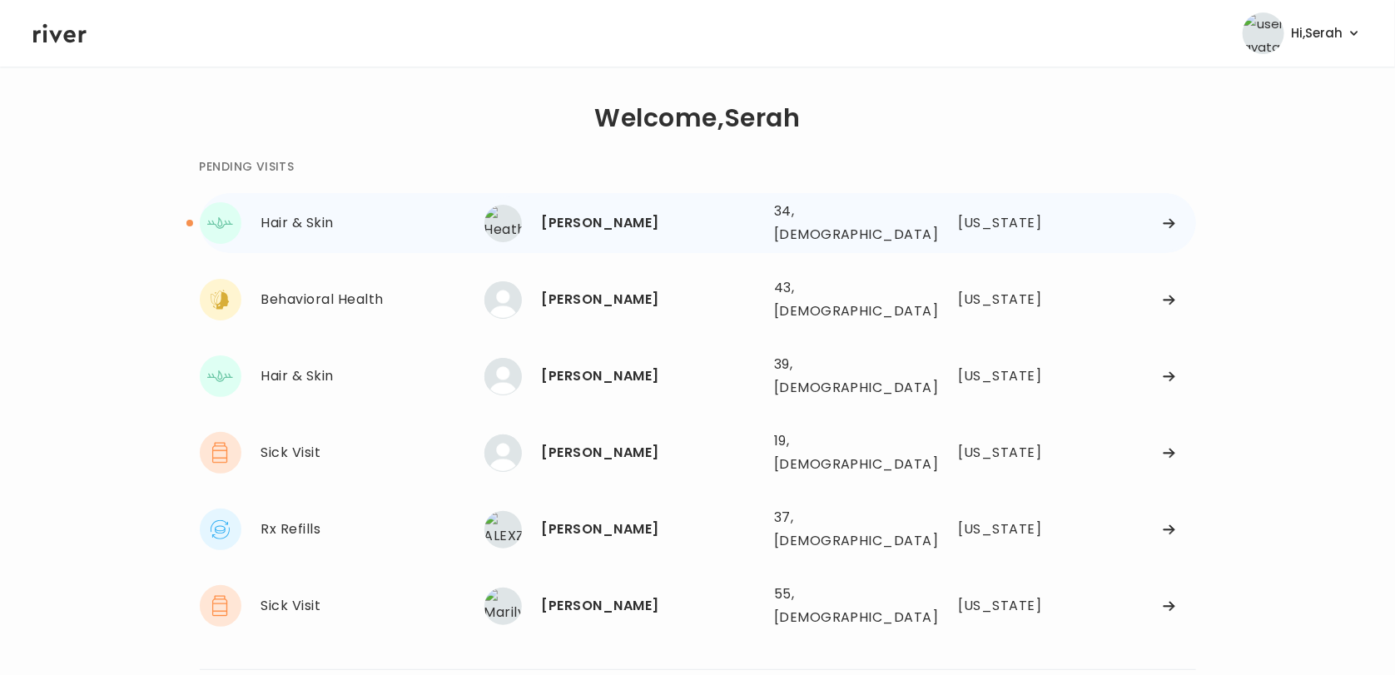
click at [554, 214] on div "Heather Kubik" at bounding box center [651, 222] width 219 height 23
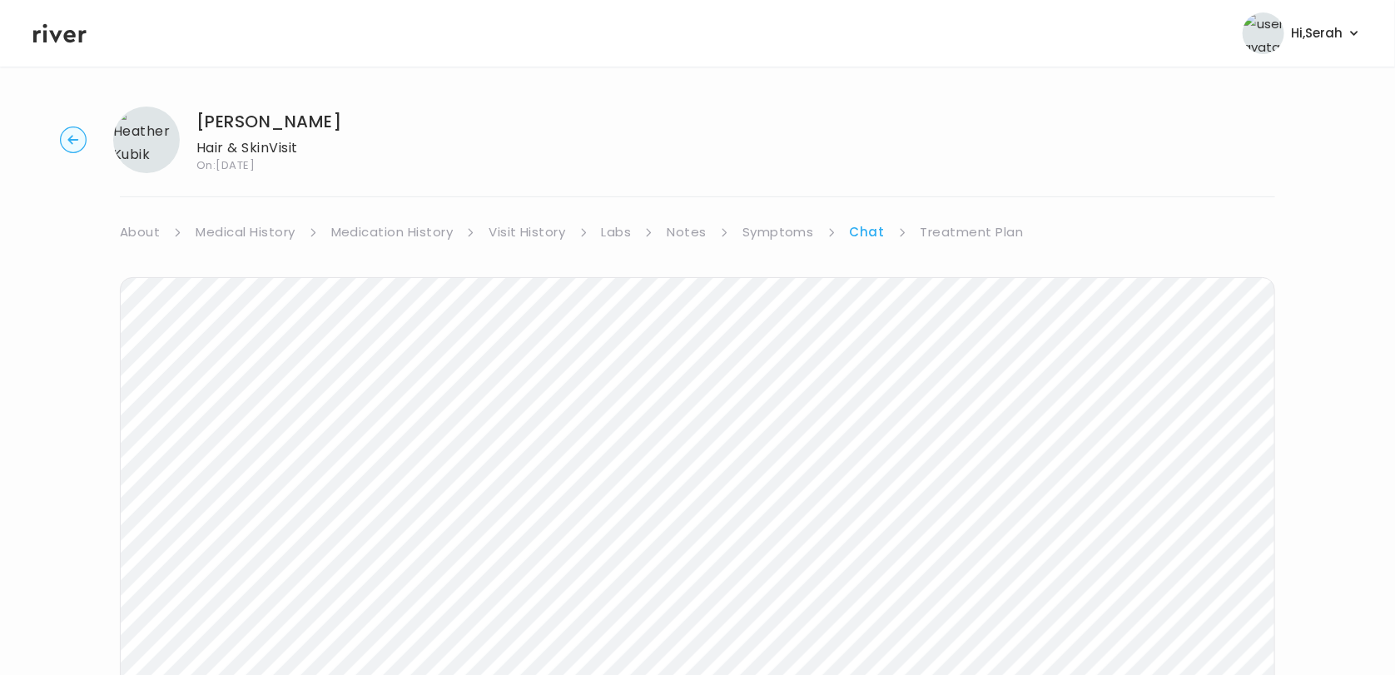
click at [951, 235] on link "Treatment Plan" at bounding box center [972, 232] width 103 height 23
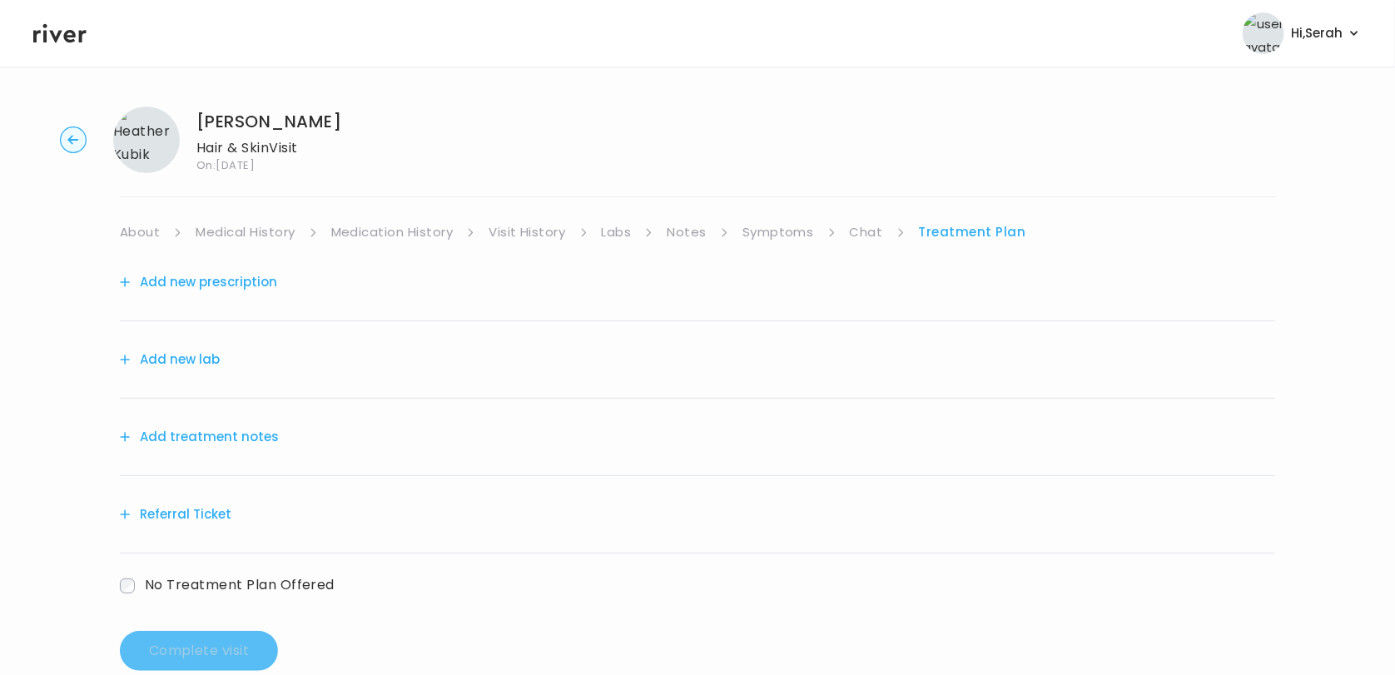
click at [237, 445] on button "Add treatment notes" at bounding box center [199, 436] width 159 height 23
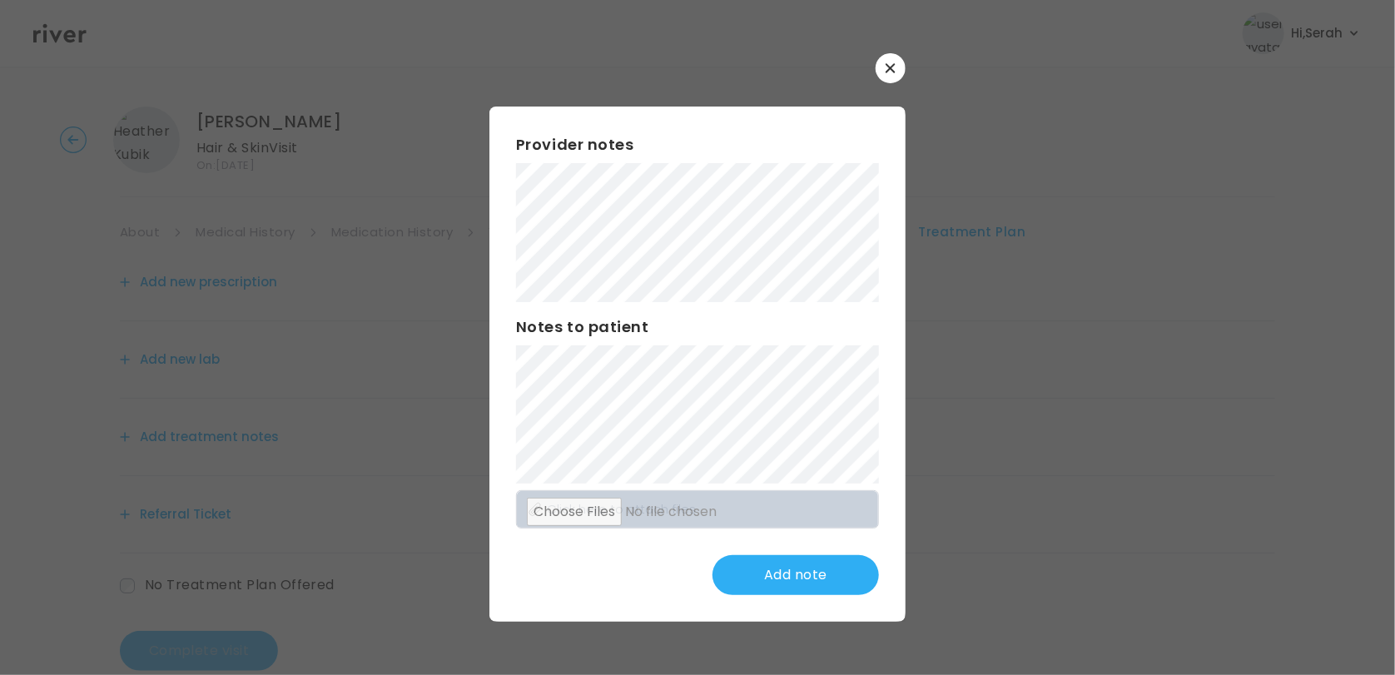
click at [572, 565] on div "Add note" at bounding box center [697, 575] width 363 height 40
click at [636, 598] on div "Provider notes Notes to patient Click here to attach files Add note" at bounding box center [697, 364] width 416 height 514
click at [819, 575] on button "Update note" at bounding box center [796, 575] width 166 height 40
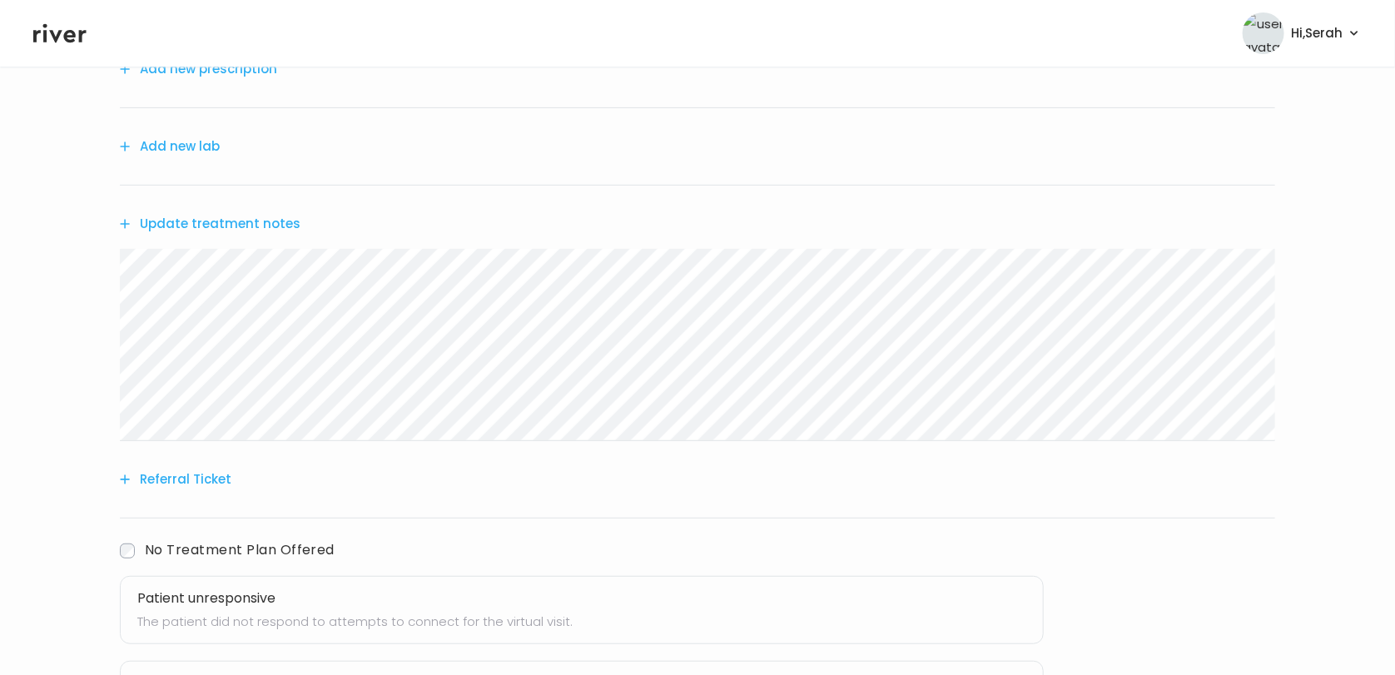
scroll to position [380, 0]
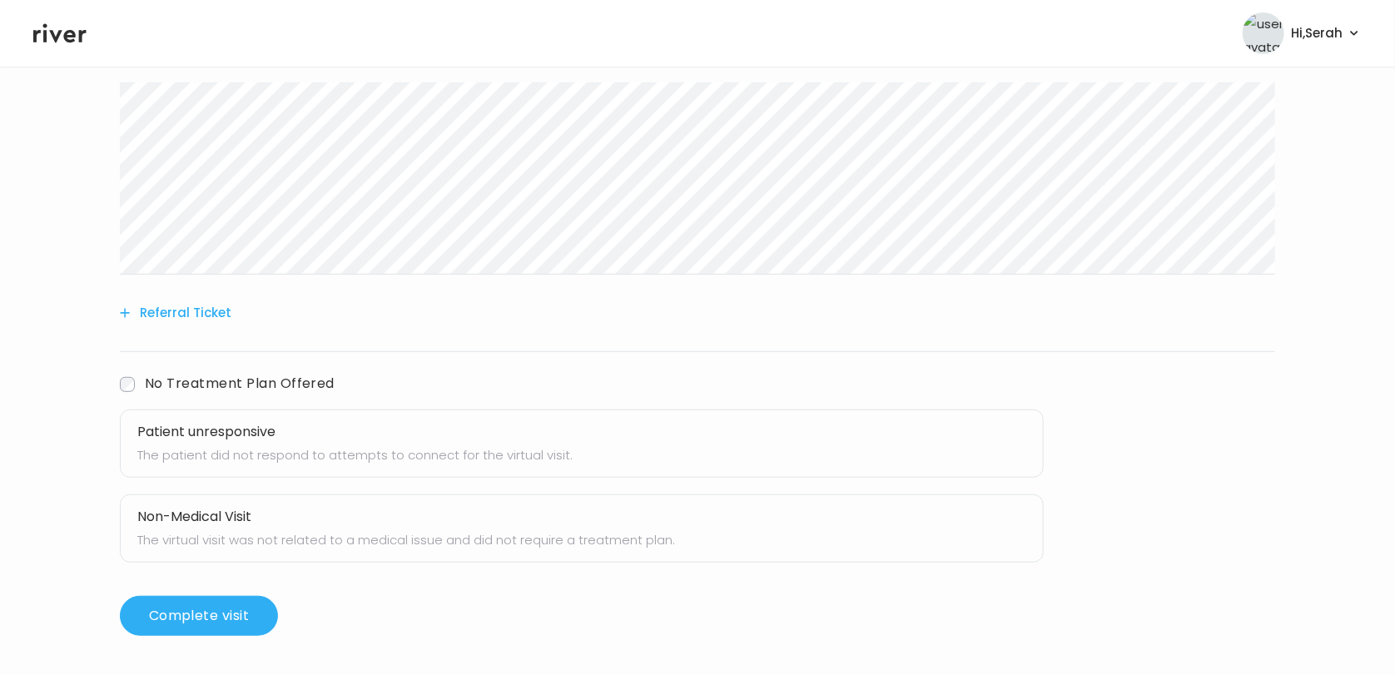
click at [213, 525] on h3 "Non-Medical Visit" at bounding box center [581, 516] width 889 height 23
click at [193, 631] on button "Complete visit" at bounding box center [199, 616] width 158 height 40
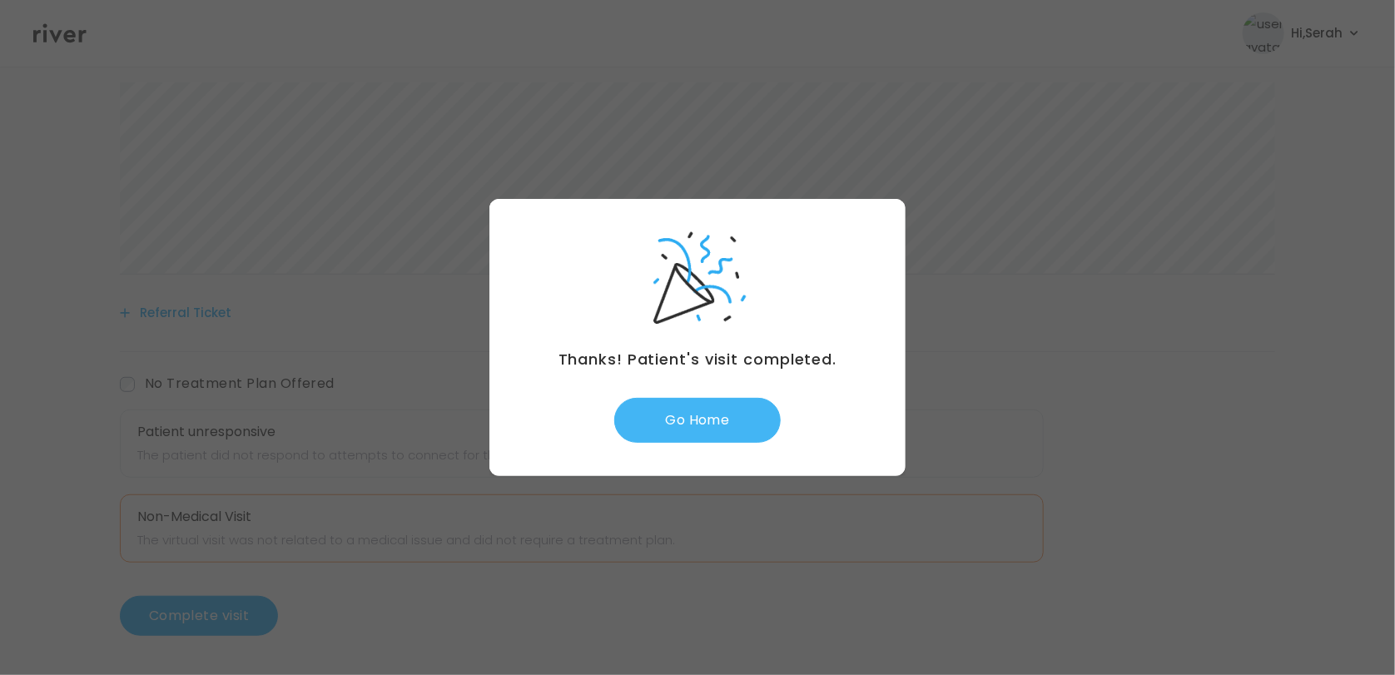
click at [696, 405] on button "Go Home" at bounding box center [697, 420] width 166 height 45
